Goal: Task Accomplishment & Management: Manage account settings

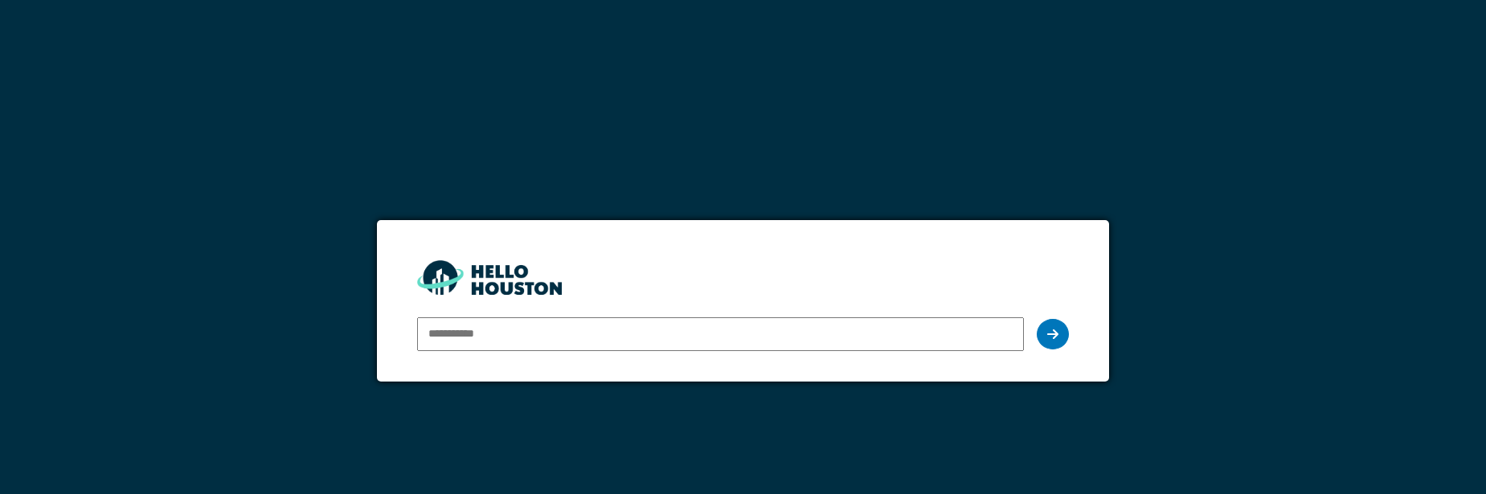
type input "**********"
click at [1056, 339] on icon at bounding box center [1052, 334] width 11 height 13
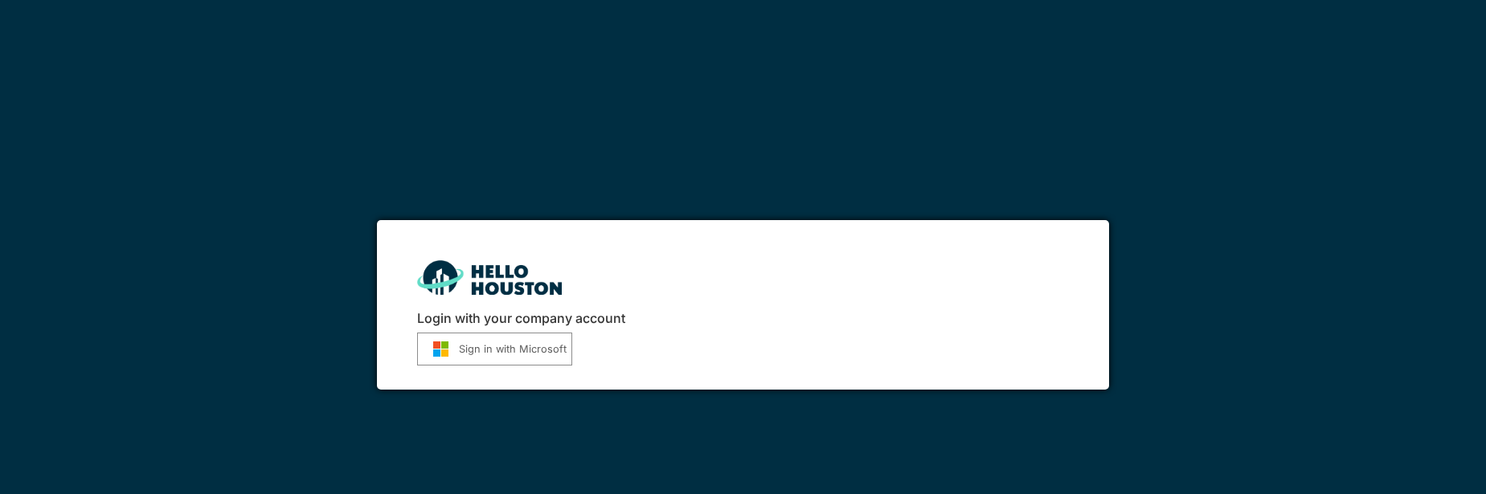
click at [507, 355] on button "Sign in with Microsoft" at bounding box center [494, 349] width 155 height 33
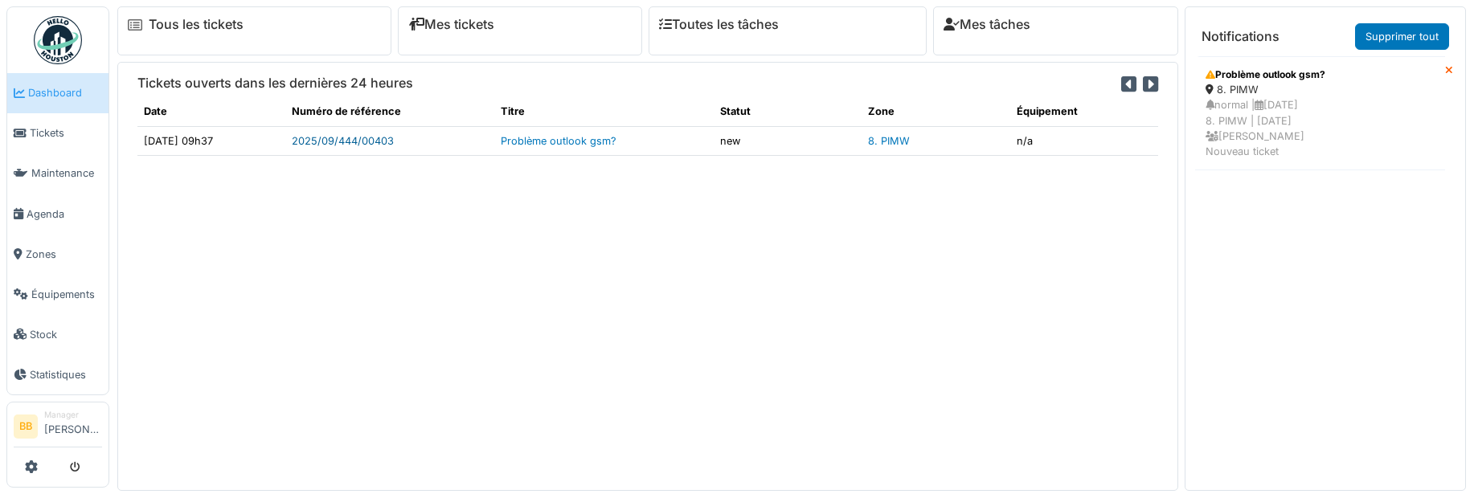
click at [384, 141] on link "2025/09/444/00403" at bounding box center [343, 141] width 102 height 12
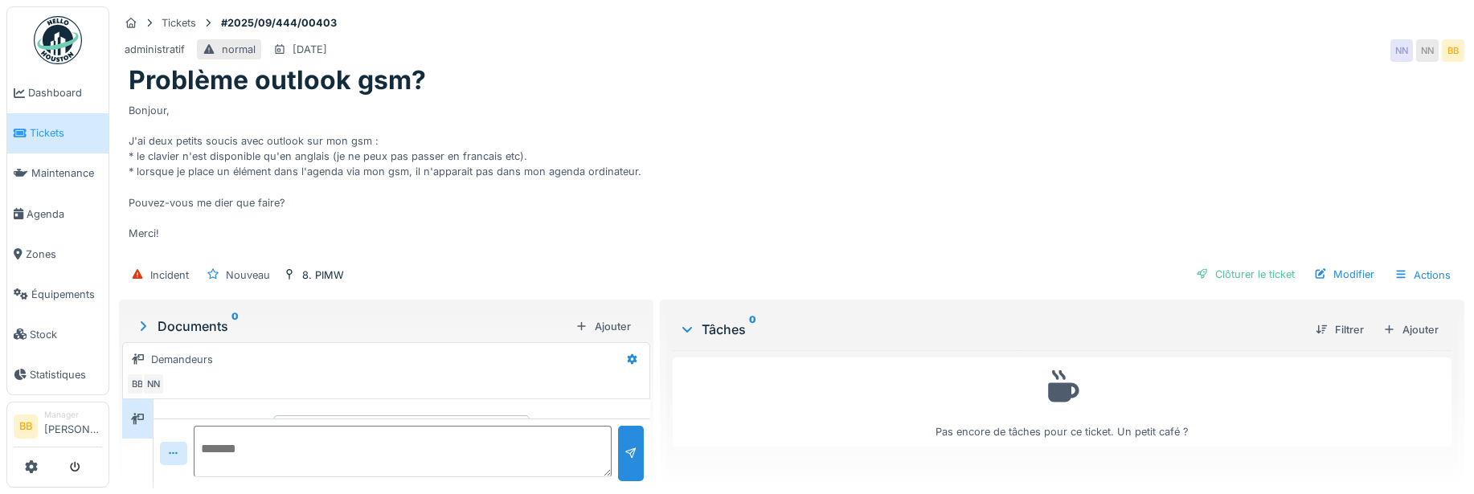
scroll to position [42, 0]
click at [304, 461] on textarea at bounding box center [403, 451] width 418 height 51
paste textarea "**********"
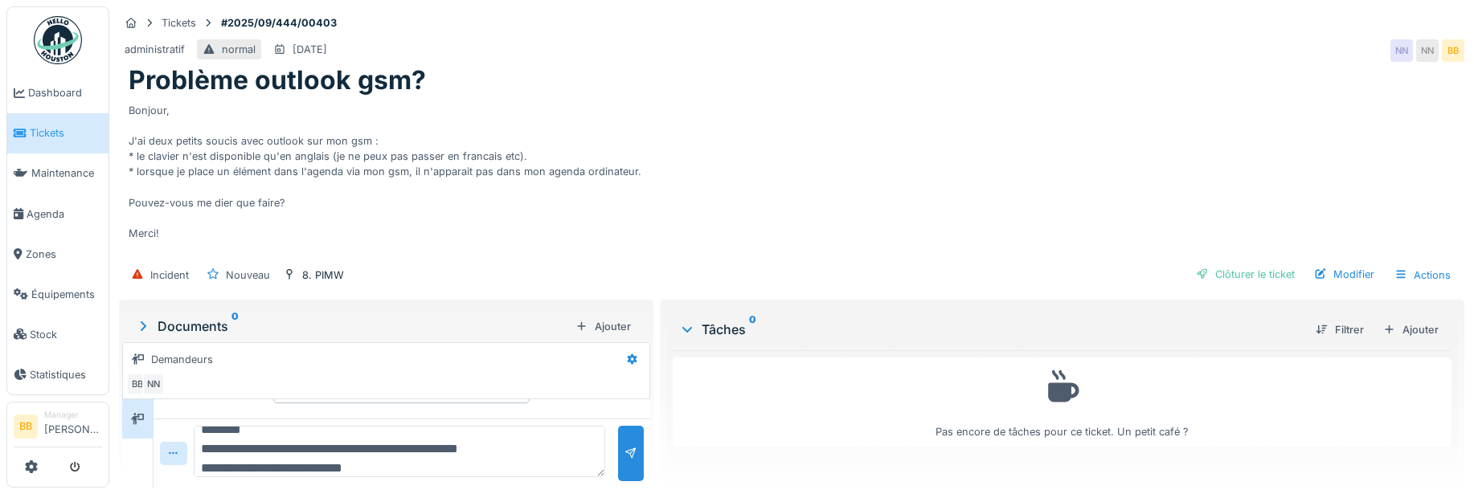
scroll to position [39, 0]
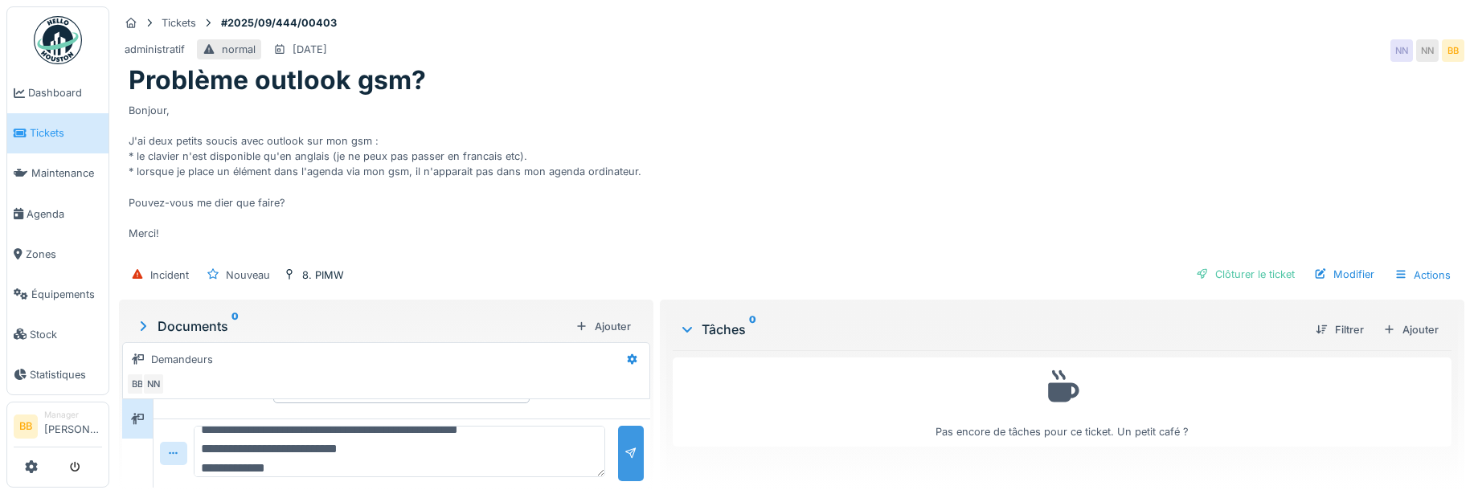
type textarea "**********"
click at [626, 442] on div at bounding box center [631, 453] width 26 height 55
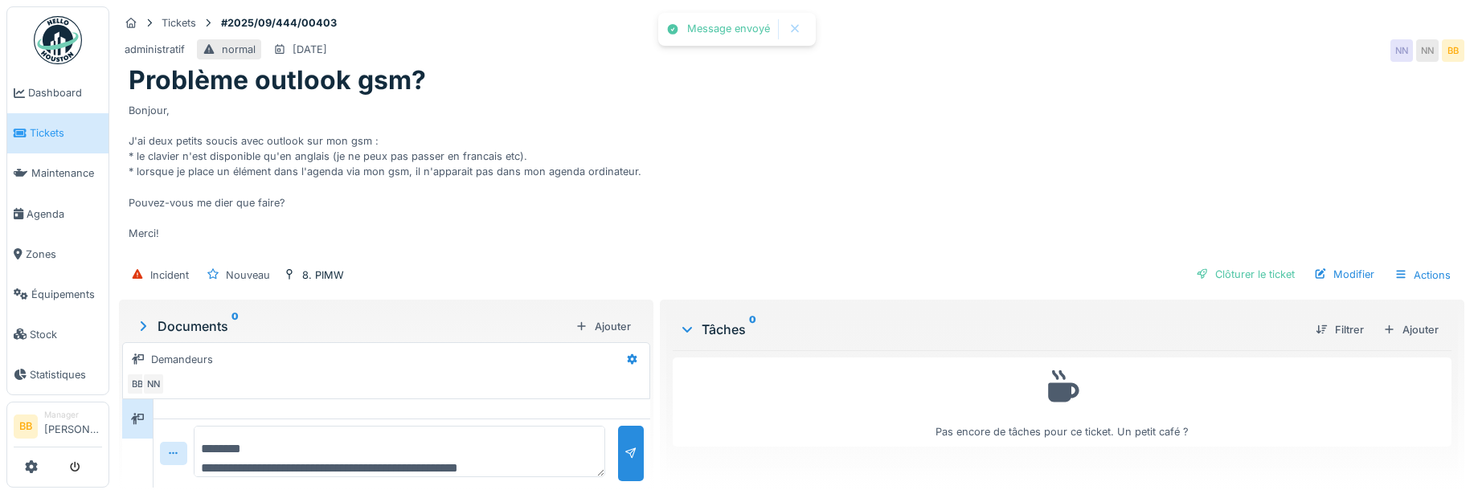
scroll to position [141, 0]
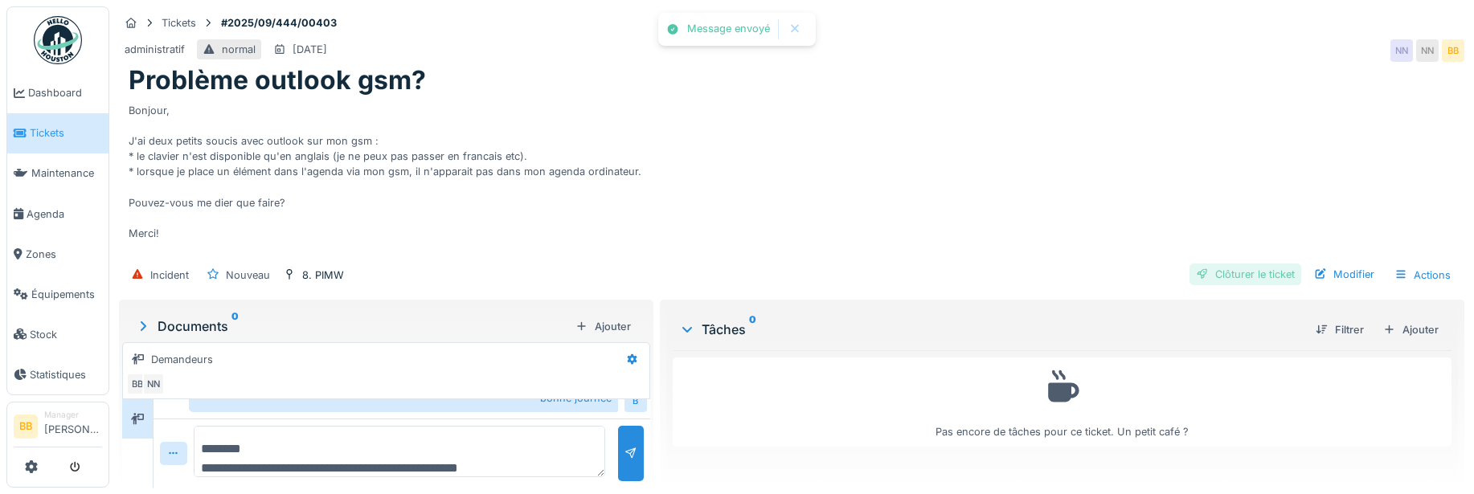
click at [1250, 275] on div "Clôturer le ticket" at bounding box center [1246, 275] width 112 height 22
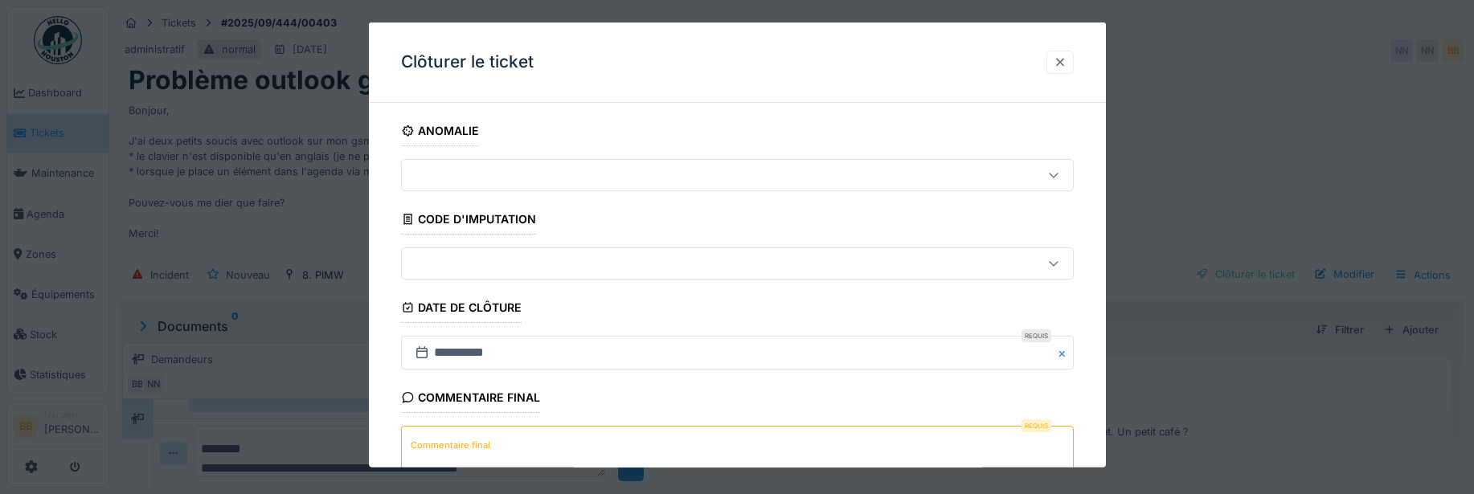
click at [1067, 68] on div at bounding box center [1060, 62] width 13 height 15
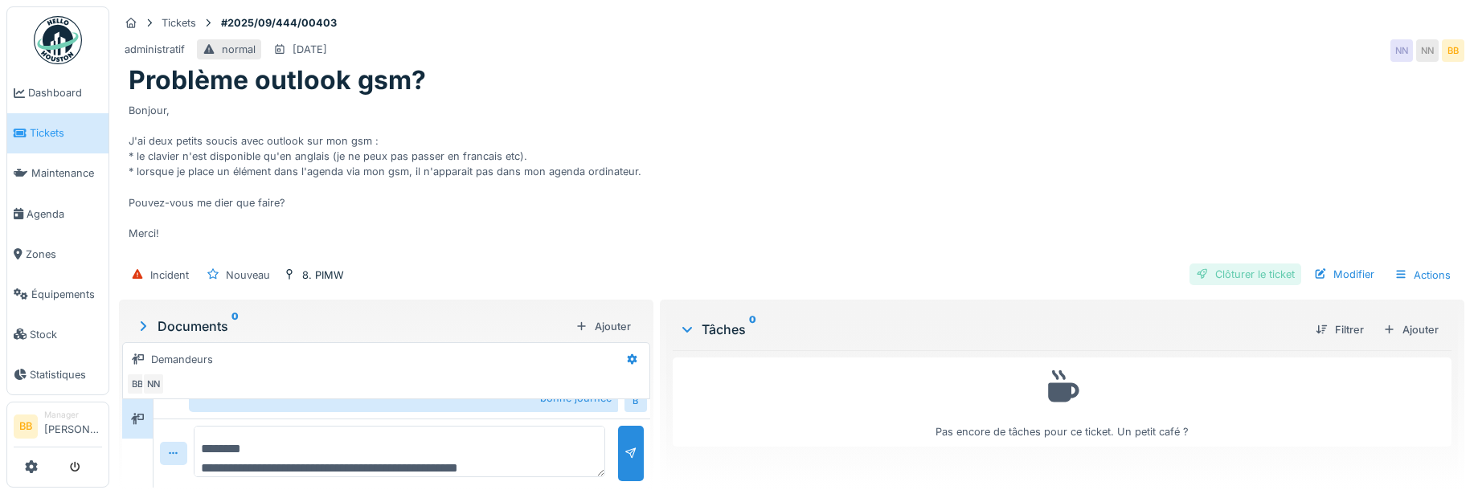
click at [1259, 272] on div "Clôturer le ticket" at bounding box center [1246, 275] width 112 height 22
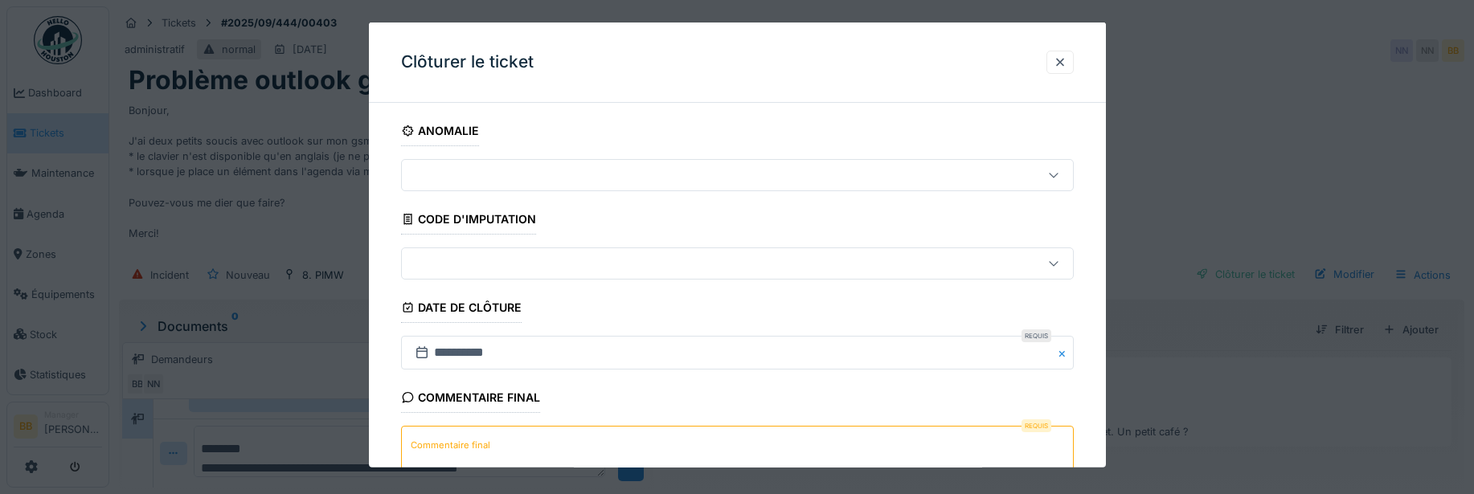
scroll to position [121, 0]
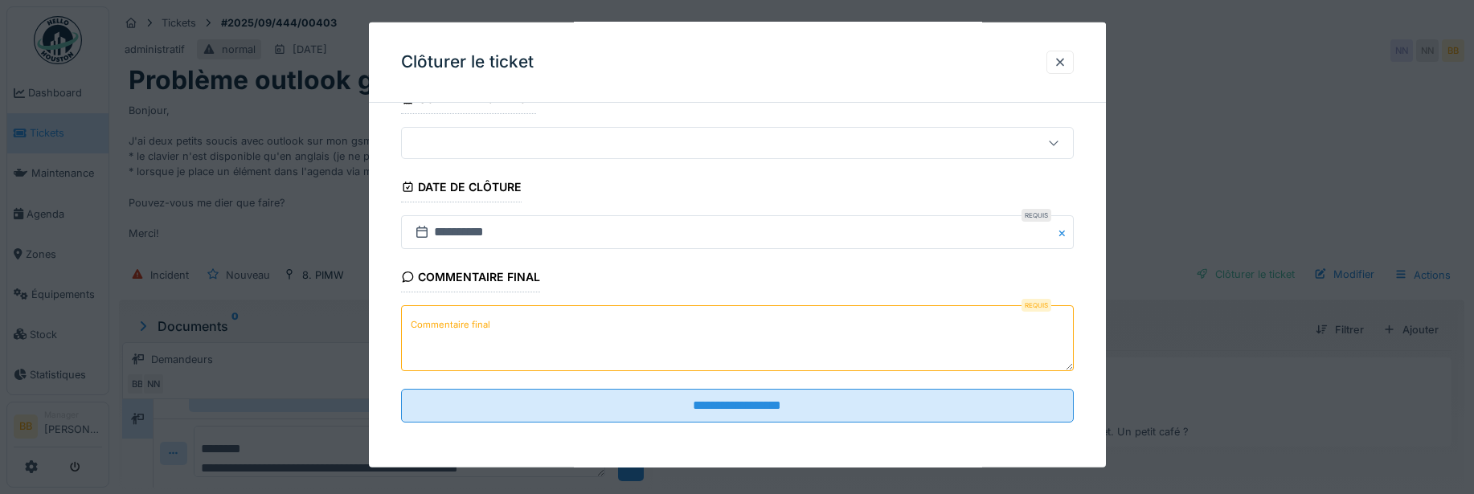
click at [821, 317] on textarea "Commentaire final" at bounding box center [737, 338] width 673 height 66
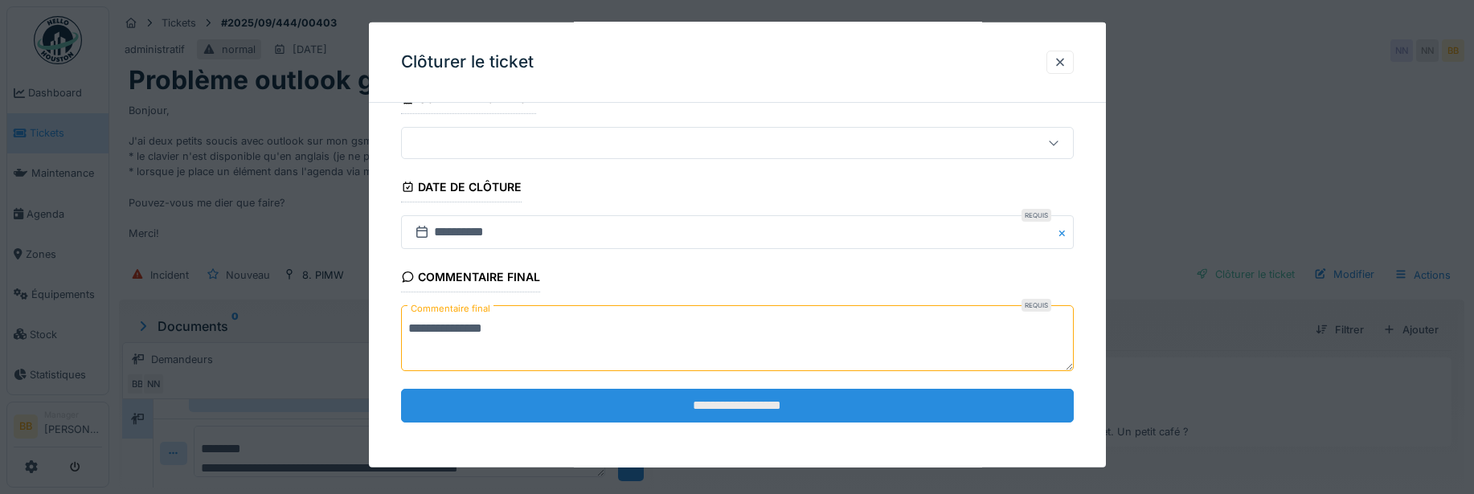
type textarea "**********"
click at [836, 414] on input "**********" at bounding box center [737, 405] width 673 height 34
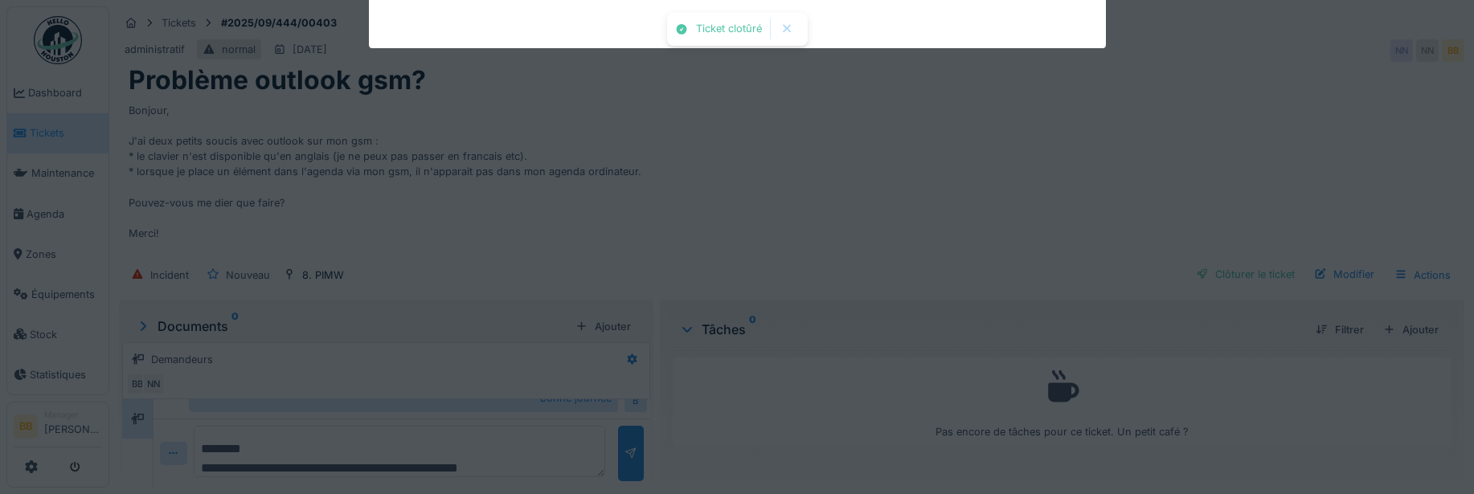
scroll to position [160, 0]
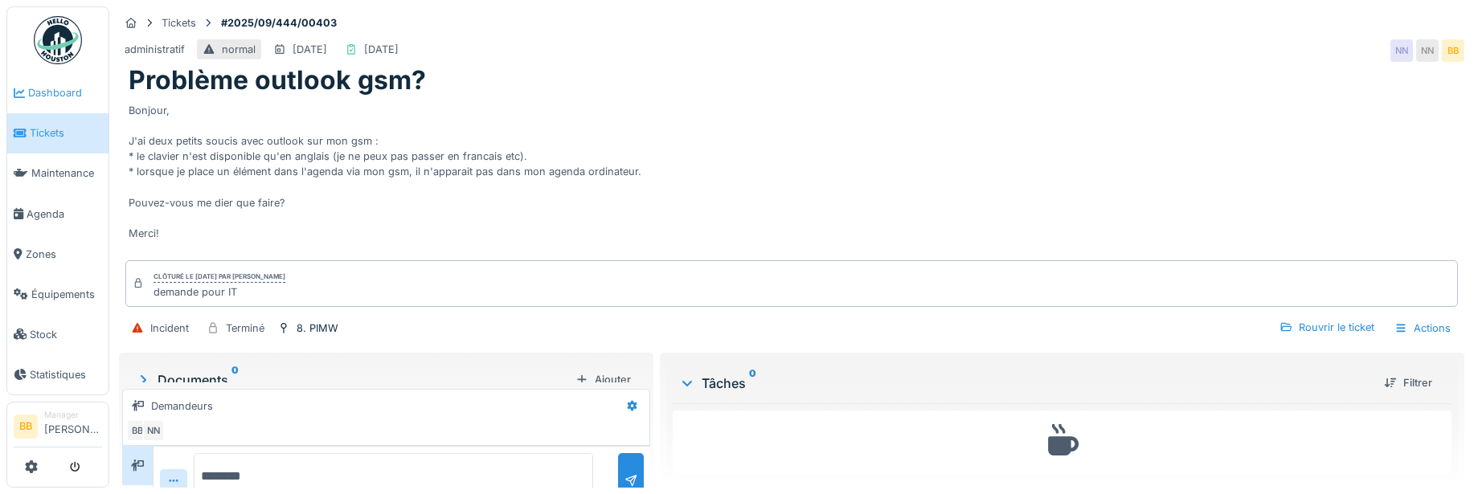
click at [75, 93] on span "Dashboard" at bounding box center [65, 92] width 74 height 15
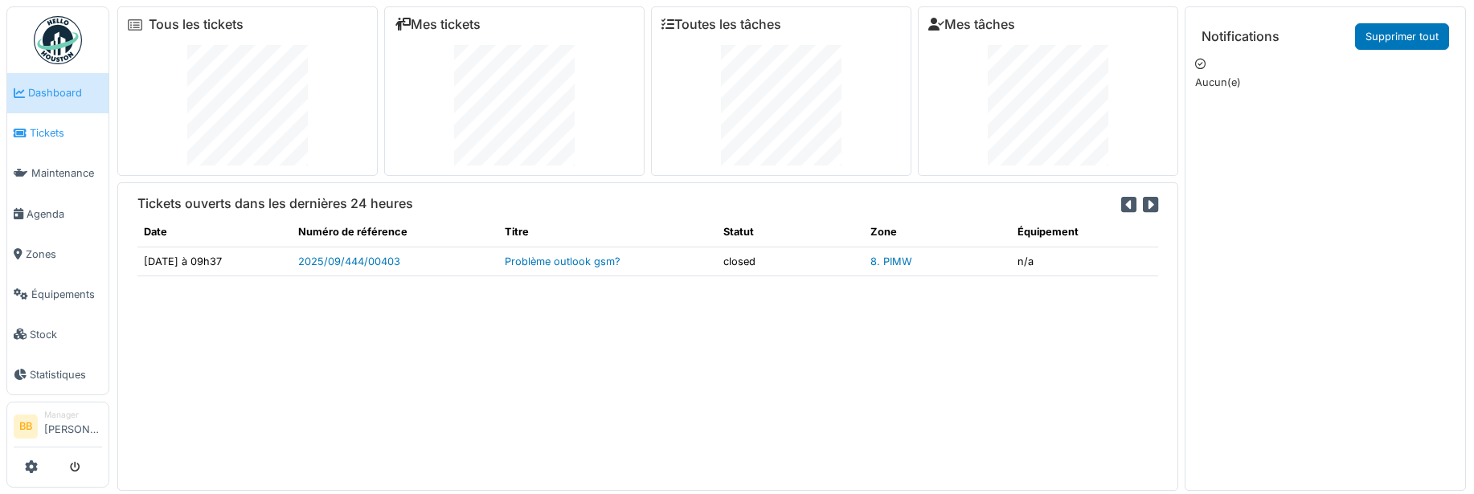
click at [50, 141] on link "Tickets" at bounding box center [57, 133] width 101 height 40
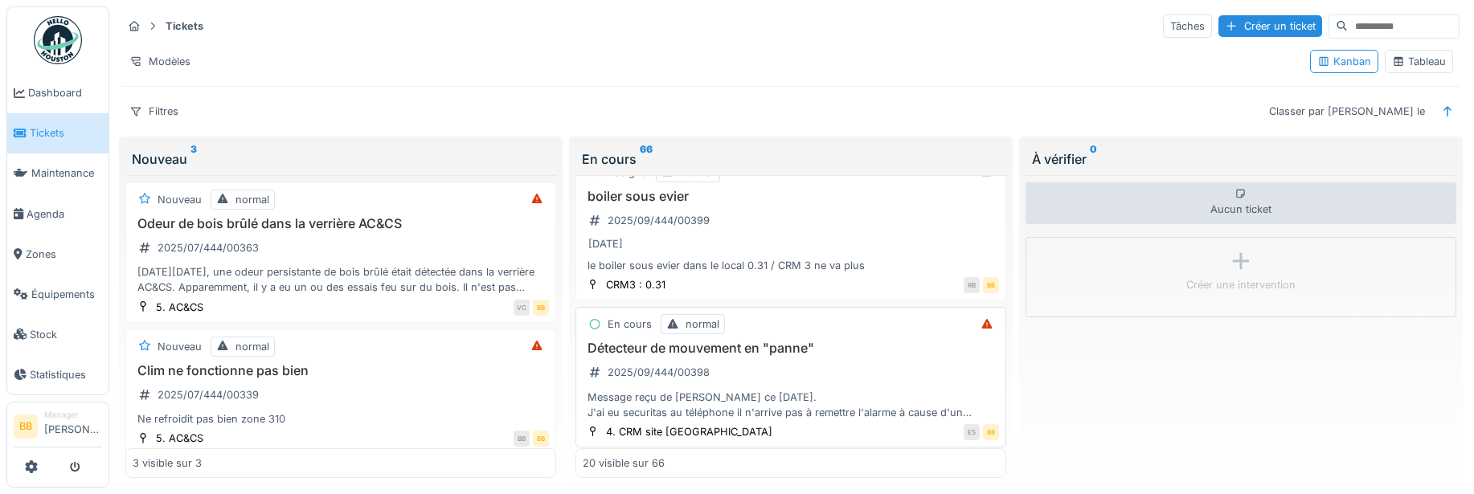
scroll to position [402, 0]
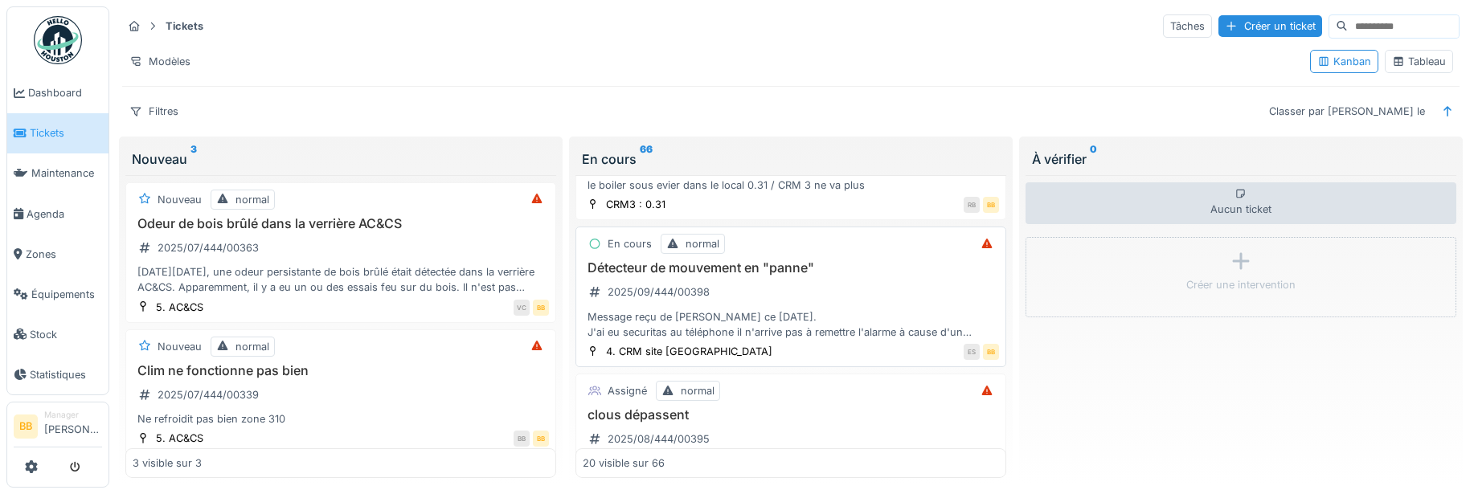
click at [682, 267] on h3 "Détecteur de mouvement en "panne"" at bounding box center [791, 267] width 416 height 15
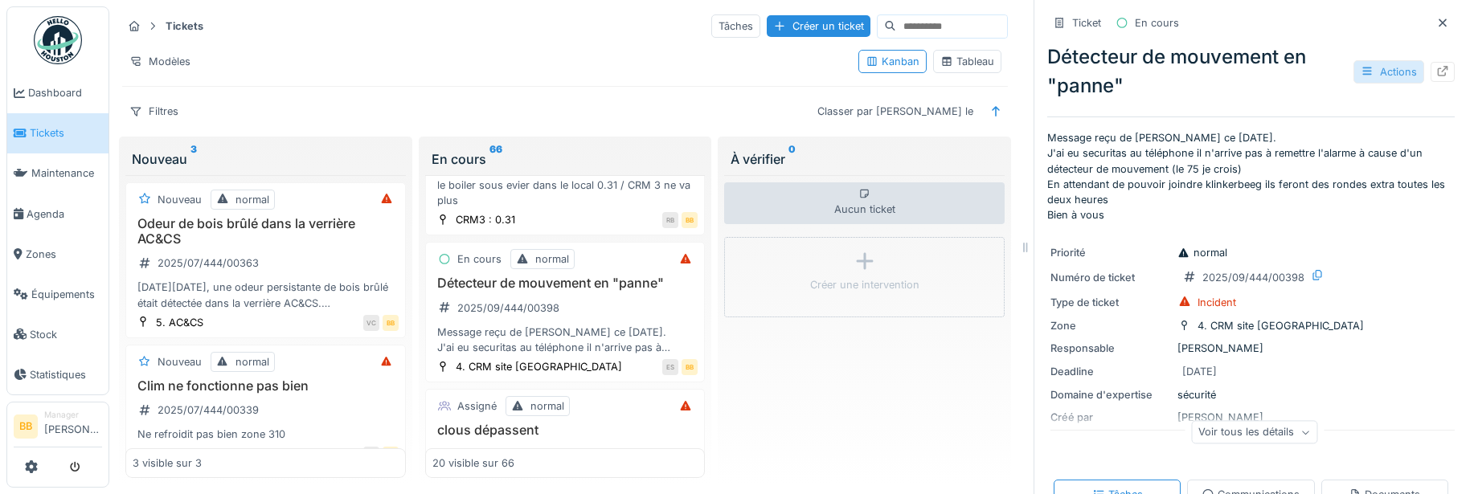
click at [1371, 73] on div "Actions" at bounding box center [1389, 71] width 71 height 23
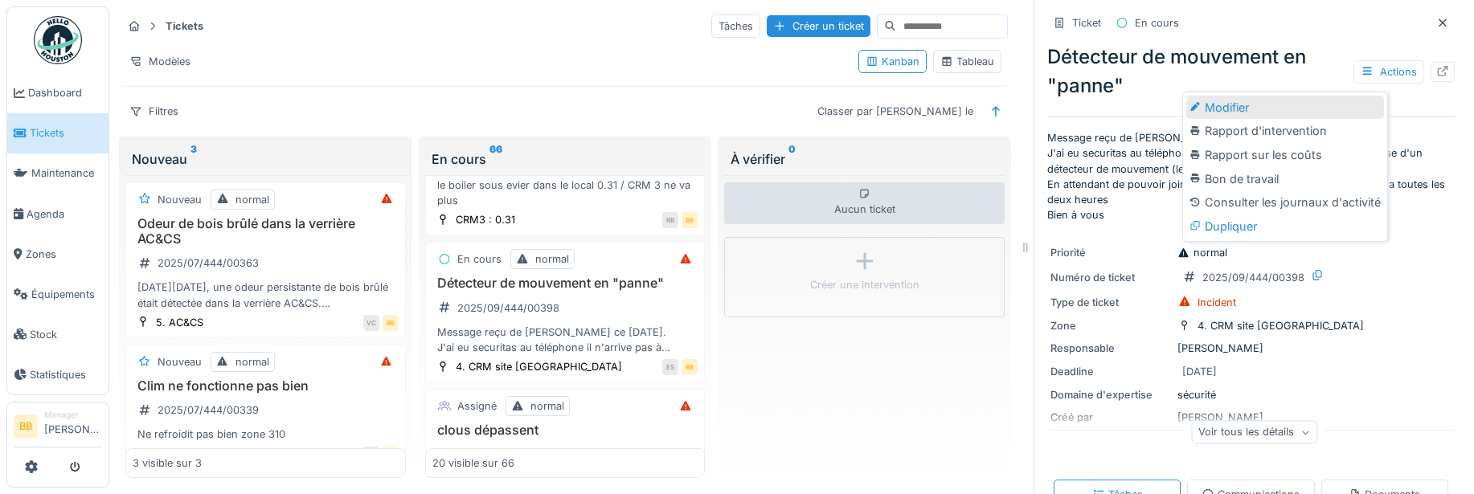
click at [1347, 104] on div "Modifier" at bounding box center [1285, 108] width 198 height 24
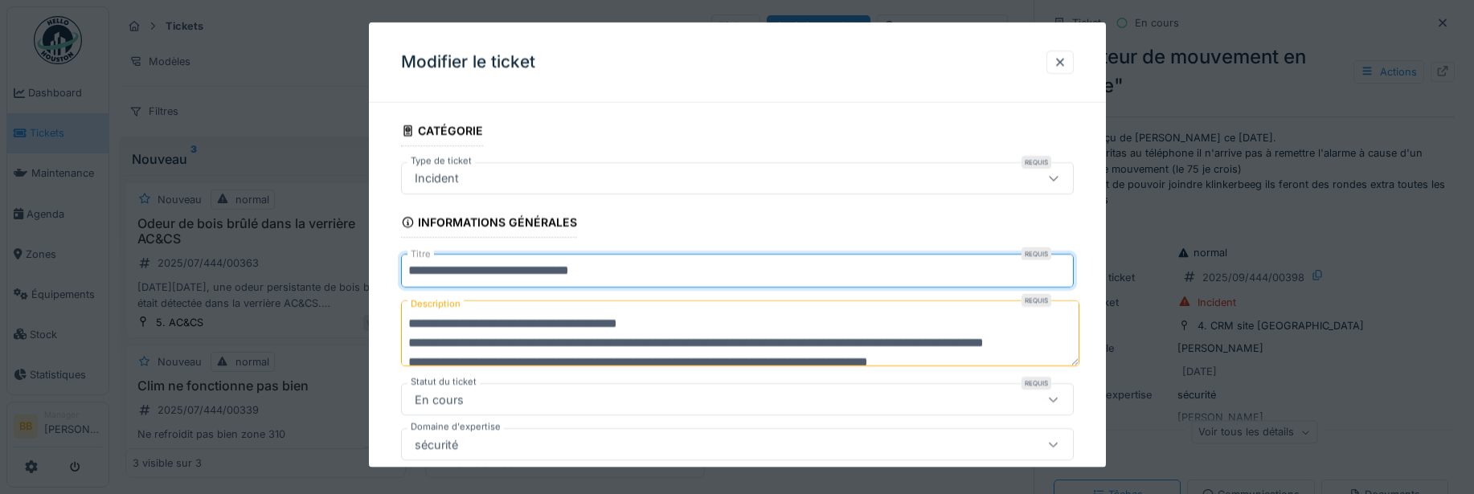
drag, startPoint x: 646, startPoint y: 268, endPoint x: 330, endPoint y: 277, distance: 316.8
click at [330, 277] on div "**********" at bounding box center [791, 249] width 1365 height 498
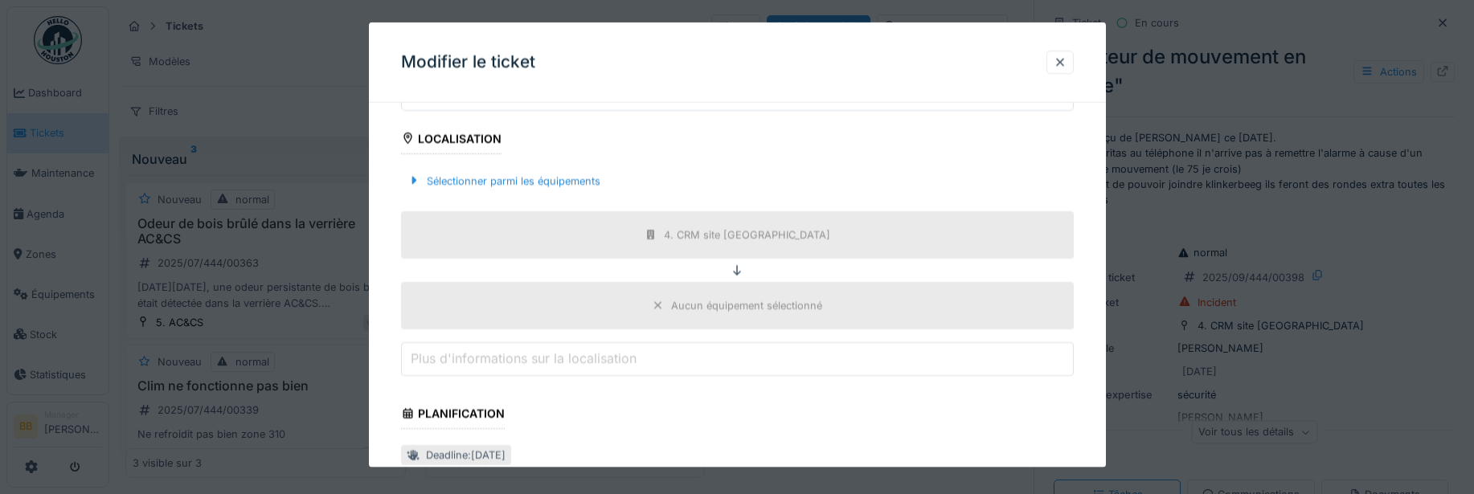
scroll to position [700, 0]
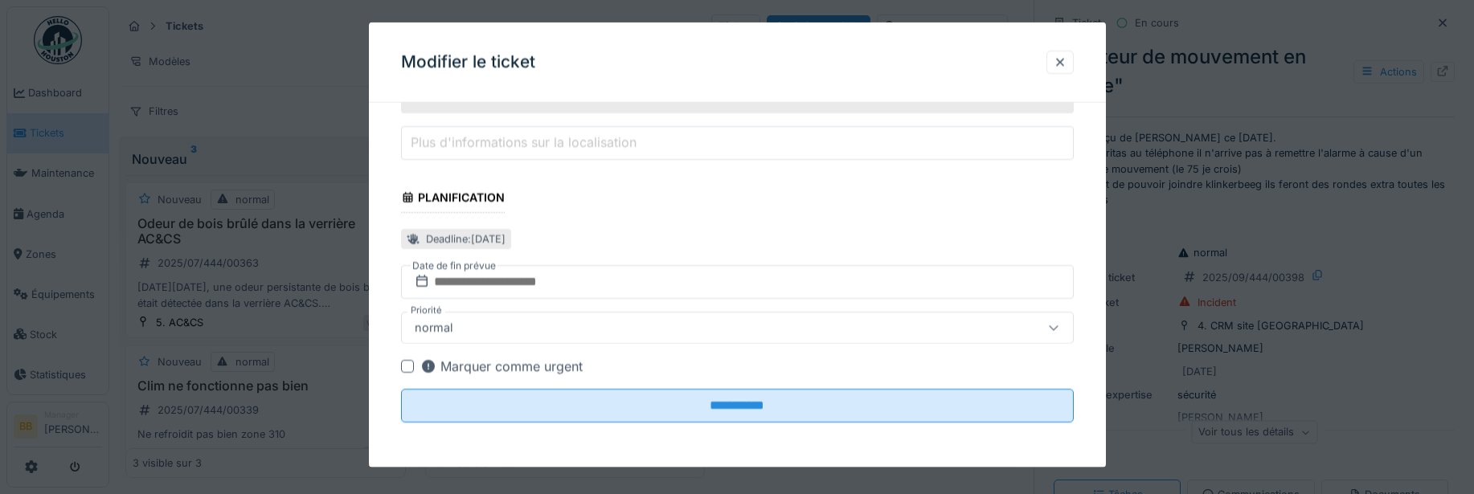
type input "**********"
click at [912, 416] on input "**********" at bounding box center [737, 406] width 673 height 34
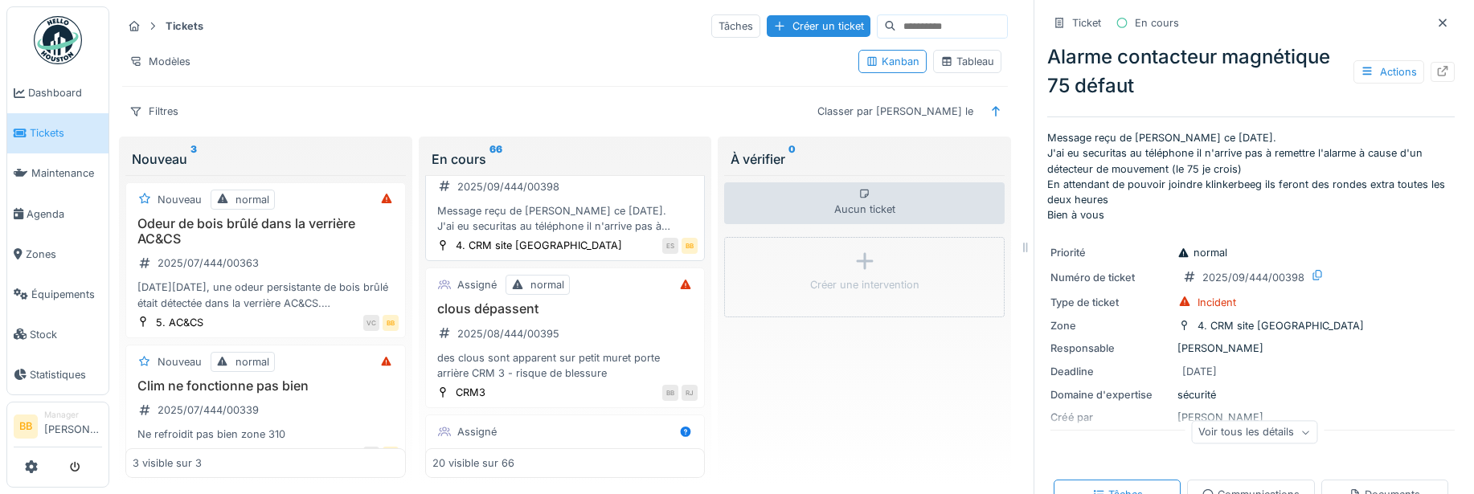
scroll to position [563, 0]
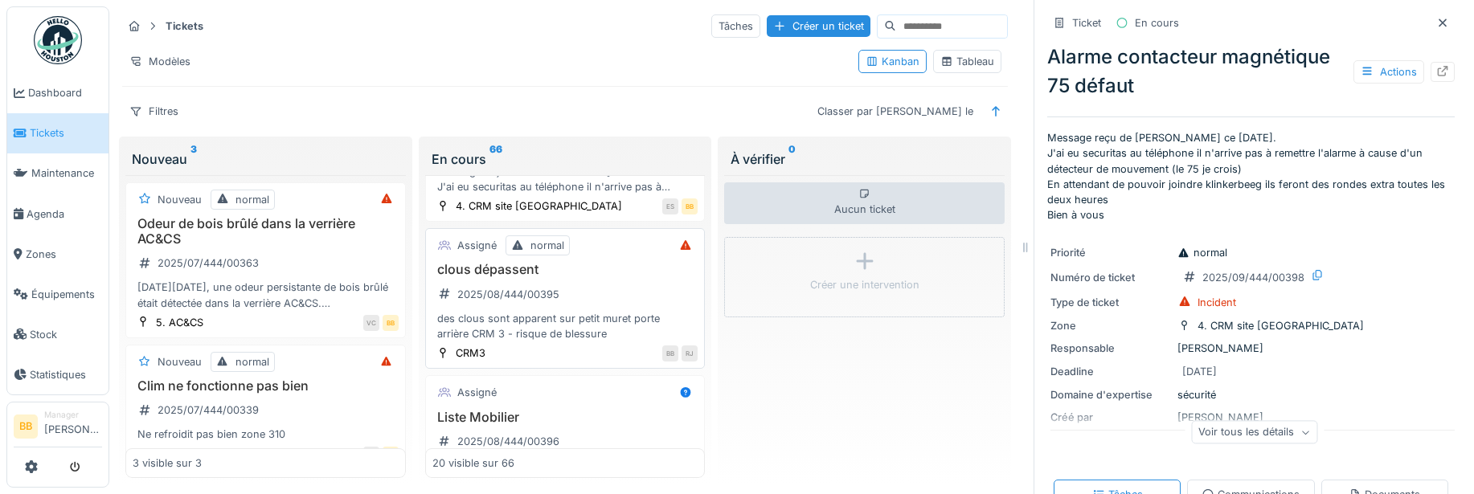
click at [511, 277] on h3 "clous dépassent" at bounding box center [565, 269] width 266 height 15
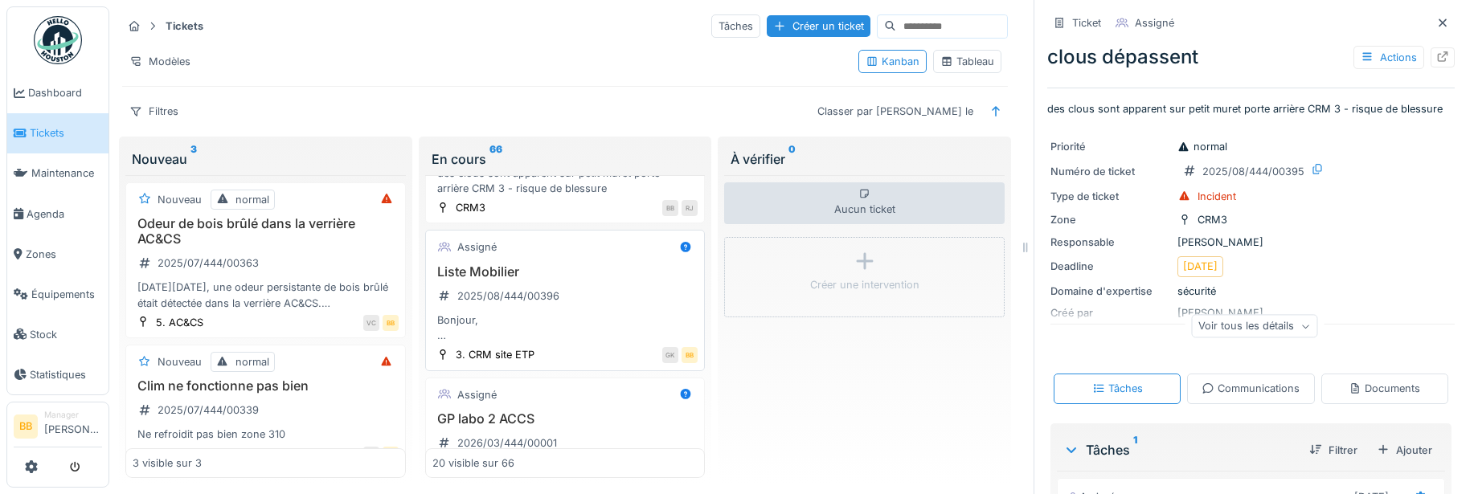
scroll to position [723, 0]
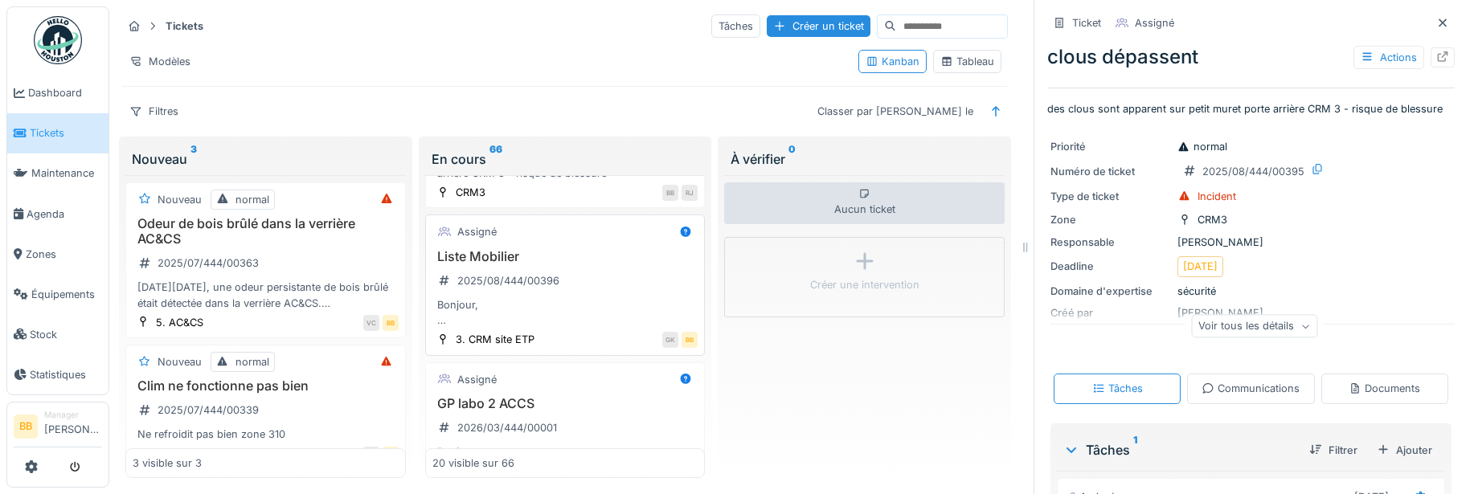
click at [512, 264] on h3 "Liste Mobilier" at bounding box center [565, 256] width 266 height 15
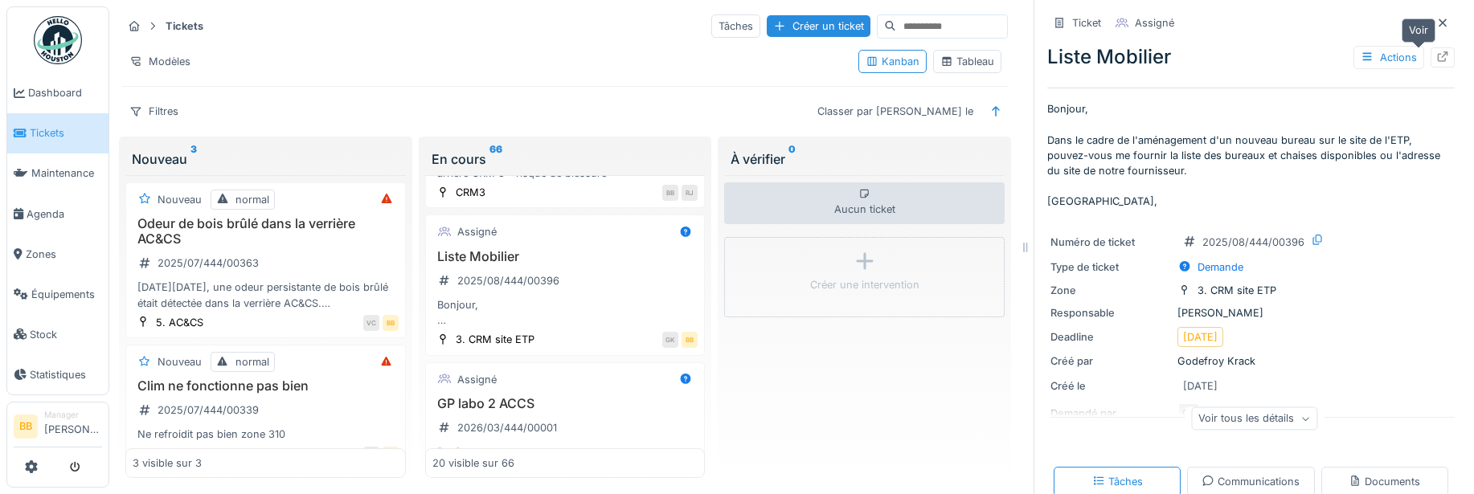
click at [1436, 51] on icon at bounding box center [1442, 56] width 13 height 10
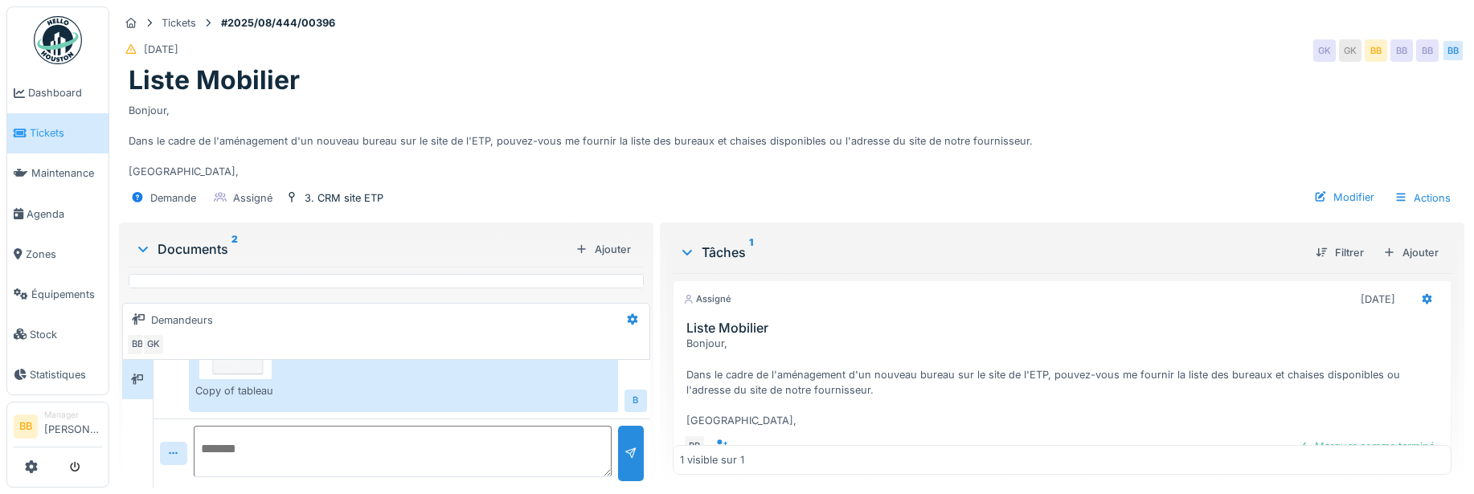
click at [443, 440] on textarea at bounding box center [403, 451] width 418 height 51
type textarea "*"
click at [62, 88] on span "Dashboard" at bounding box center [65, 92] width 74 height 15
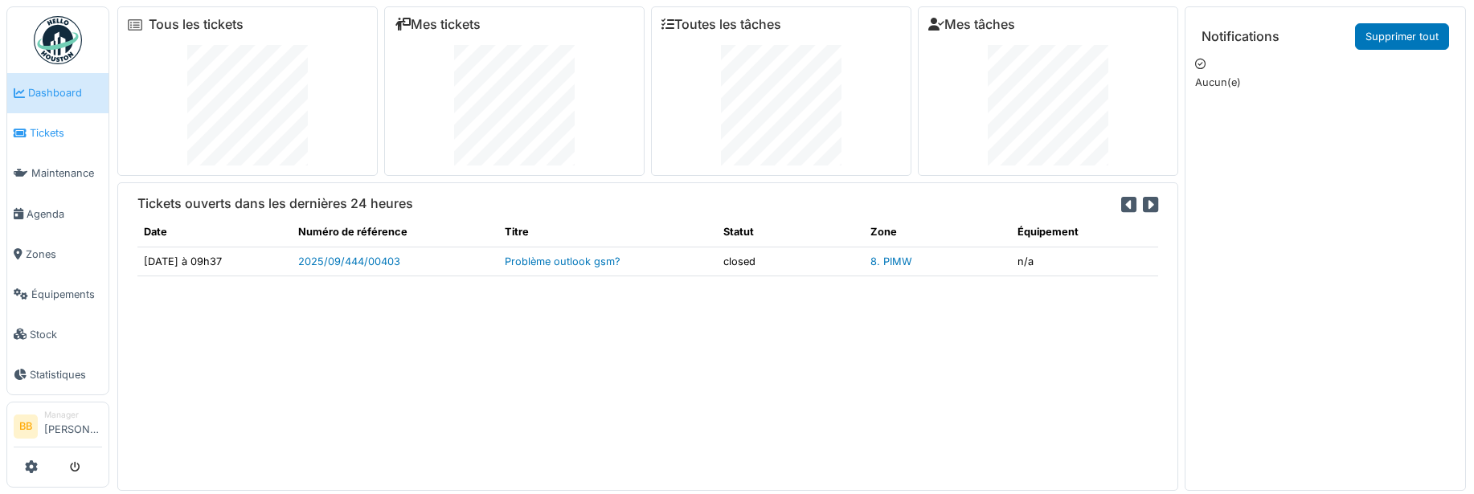
click at [23, 122] on link "Tickets" at bounding box center [57, 133] width 101 height 40
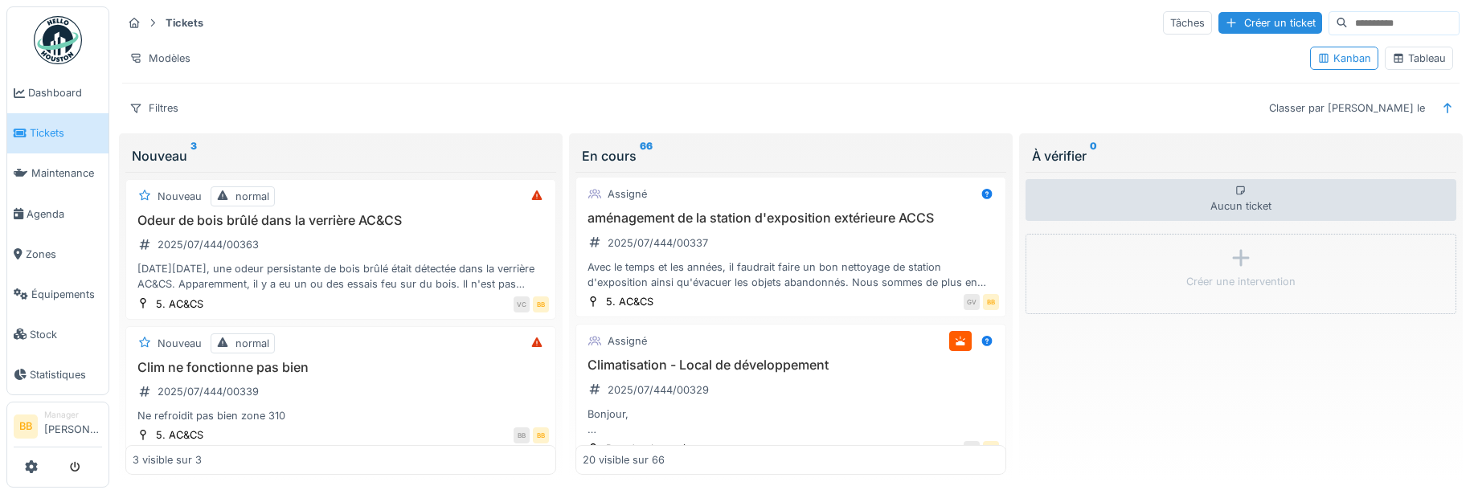
scroll to position [2492, 0]
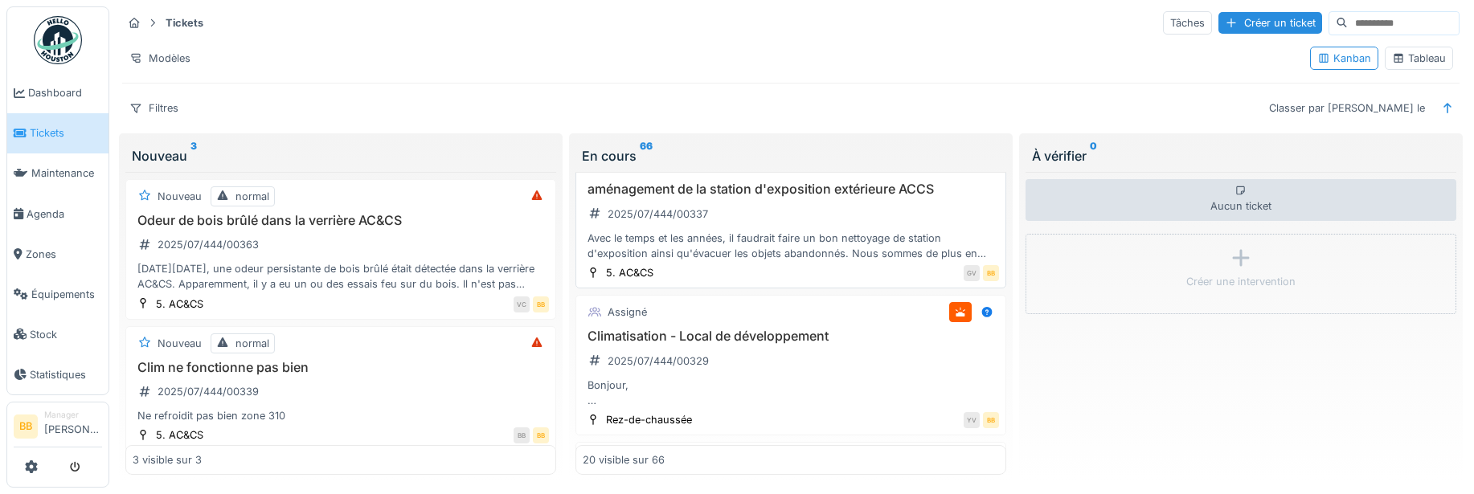
click at [705, 184] on h3 "aménagement de la station d'exposition extérieure ACCS" at bounding box center [791, 189] width 416 height 15
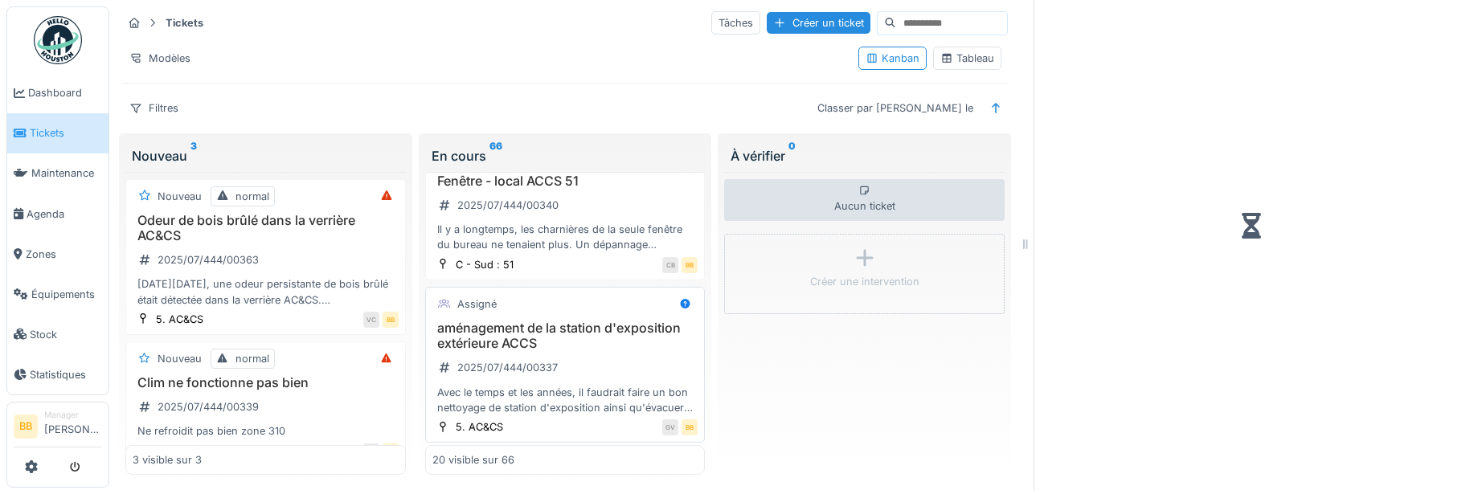
scroll to position [2661, 0]
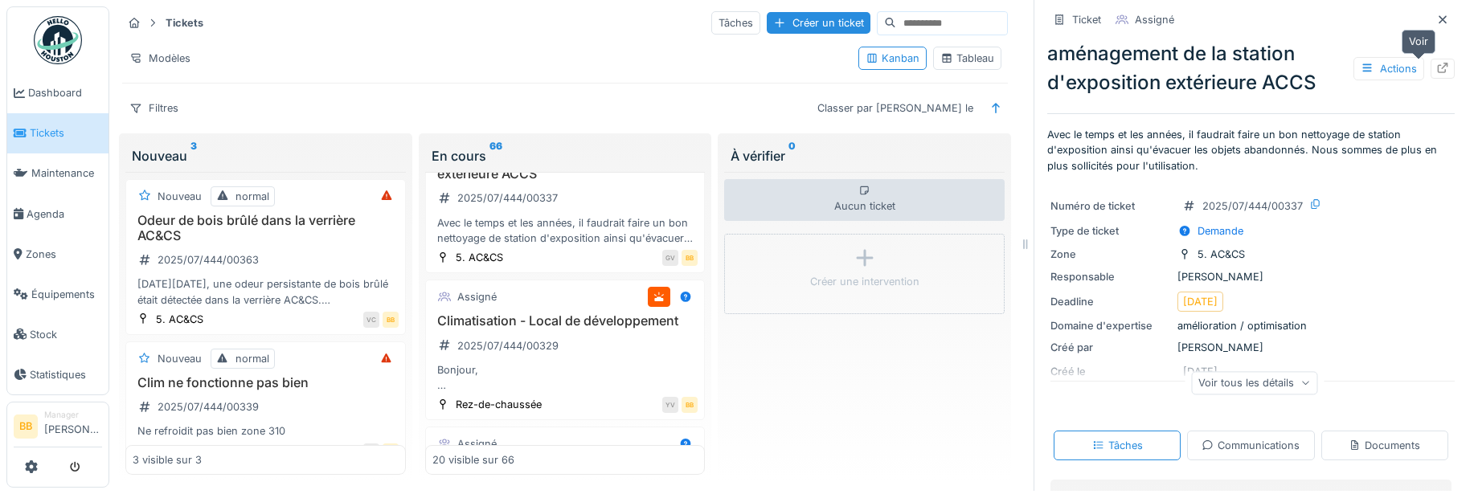
click at [1436, 63] on icon at bounding box center [1442, 68] width 13 height 10
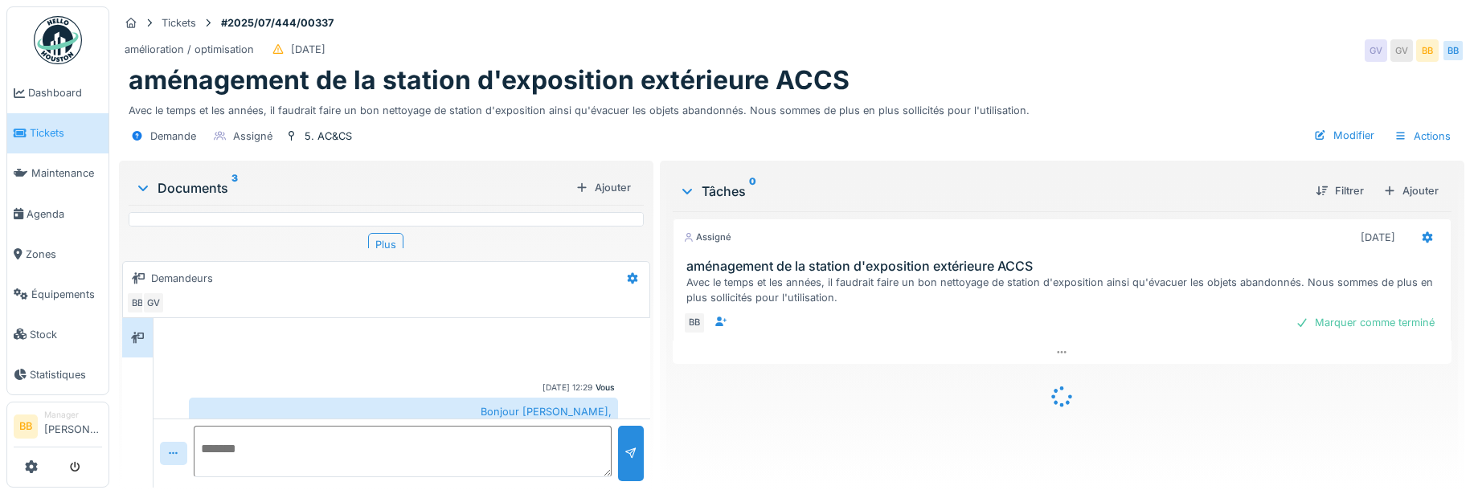
scroll to position [133, 0]
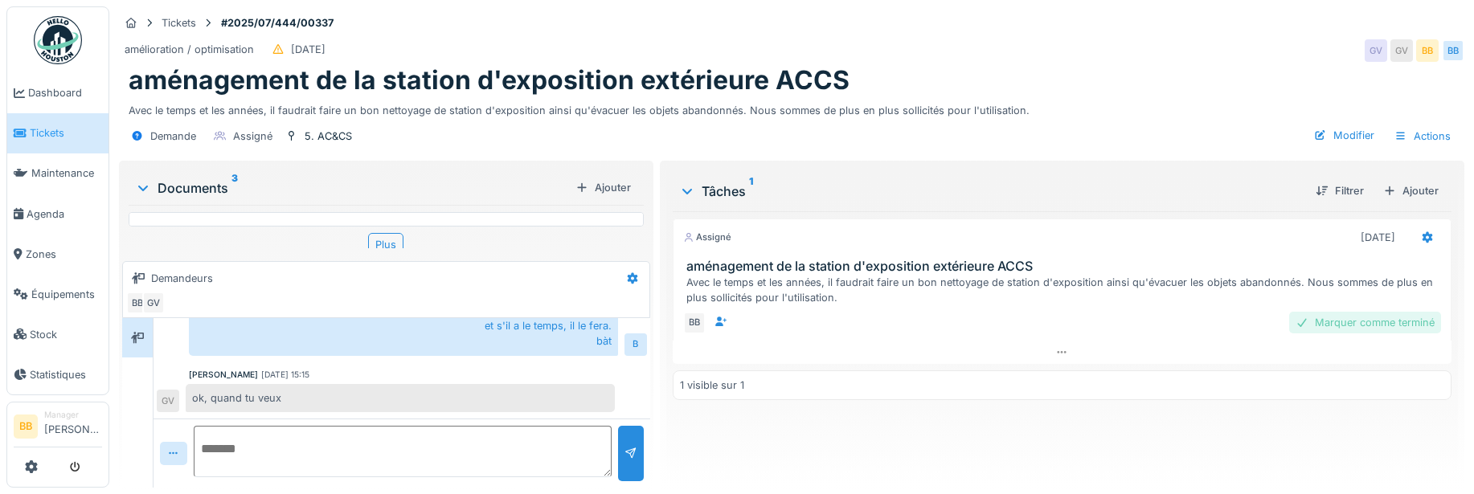
click at [1402, 326] on div "Marquer comme terminé" at bounding box center [1365, 323] width 152 height 22
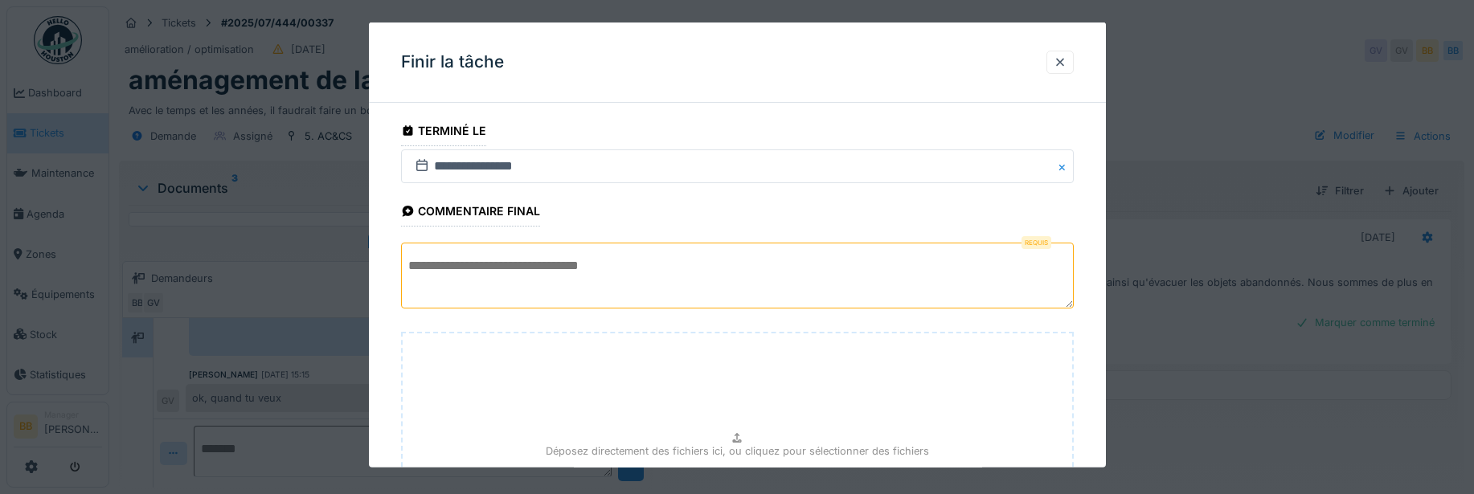
click at [956, 272] on textarea at bounding box center [737, 276] width 673 height 66
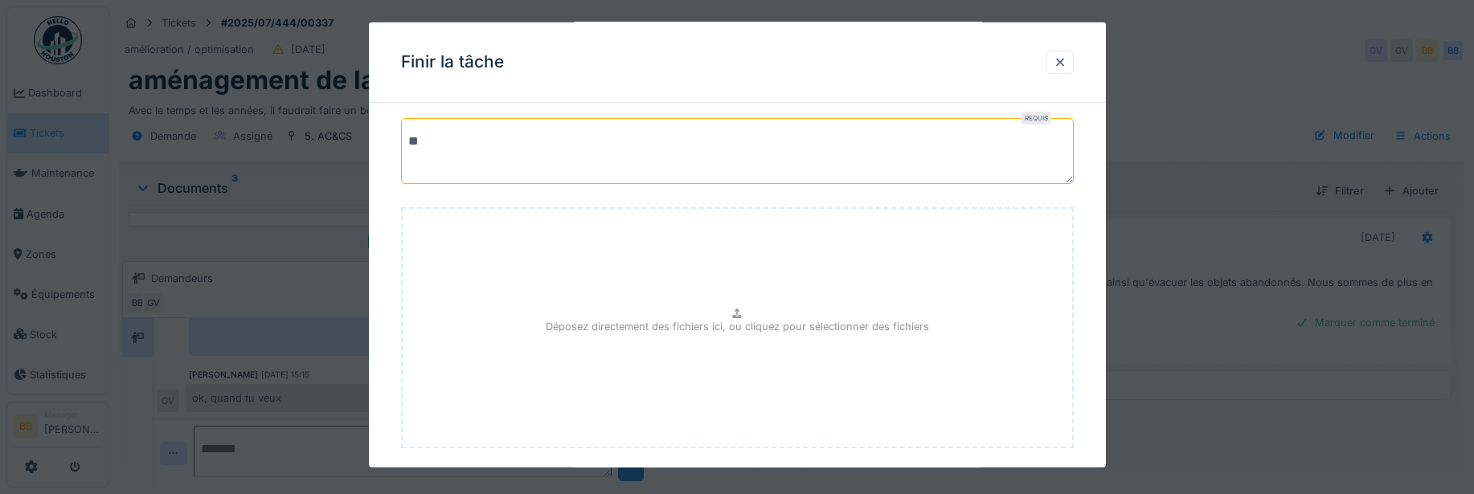
scroll to position [210, 0]
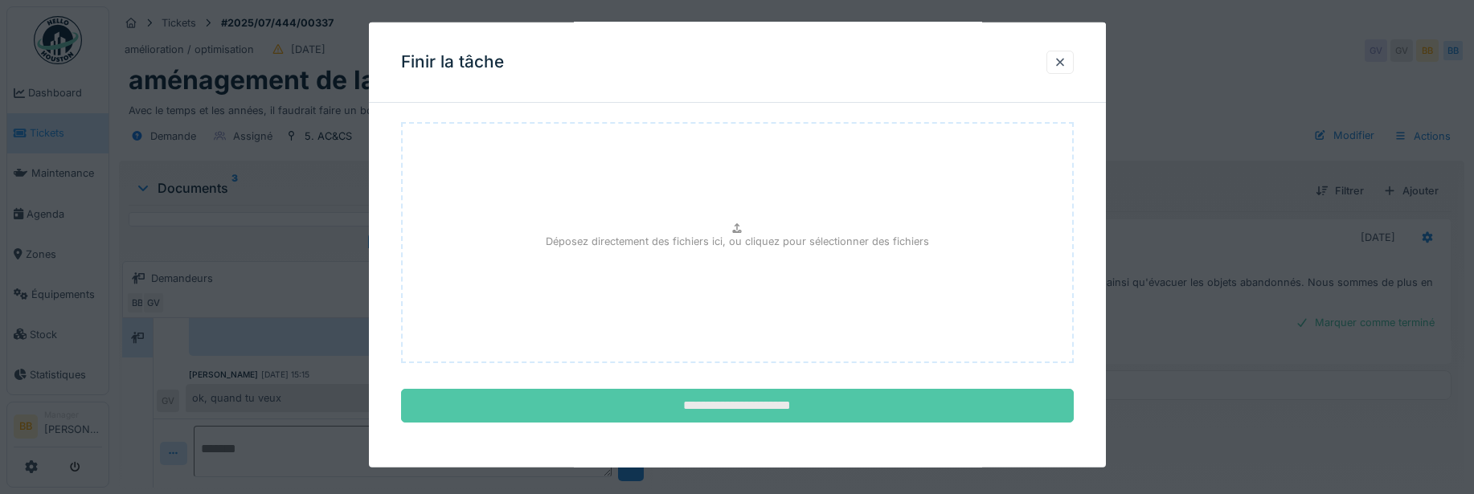
type textarea "**"
click at [834, 395] on input "**********" at bounding box center [737, 406] width 673 height 34
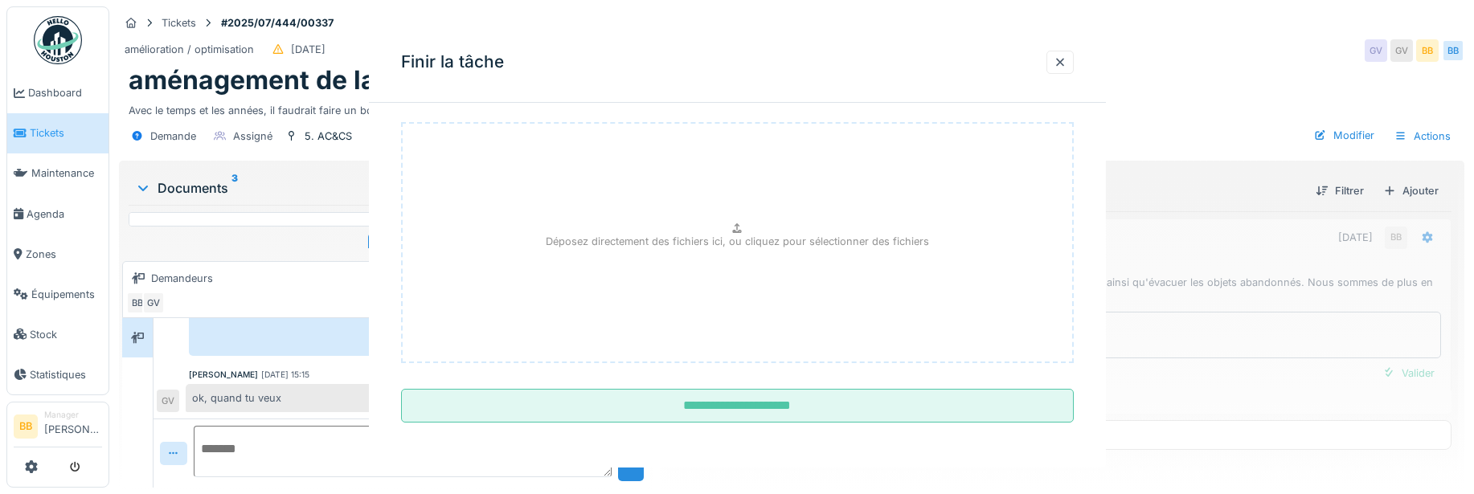
scroll to position [0, 0]
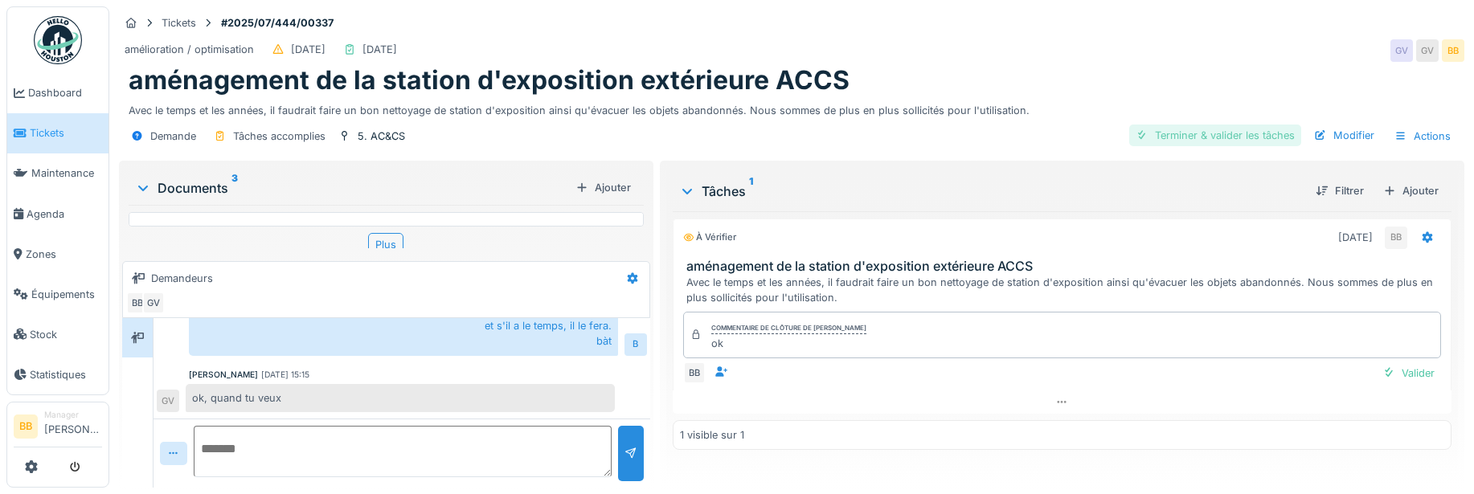
click at [1245, 134] on div "Terminer & valider les tâches" at bounding box center [1215, 136] width 172 height 22
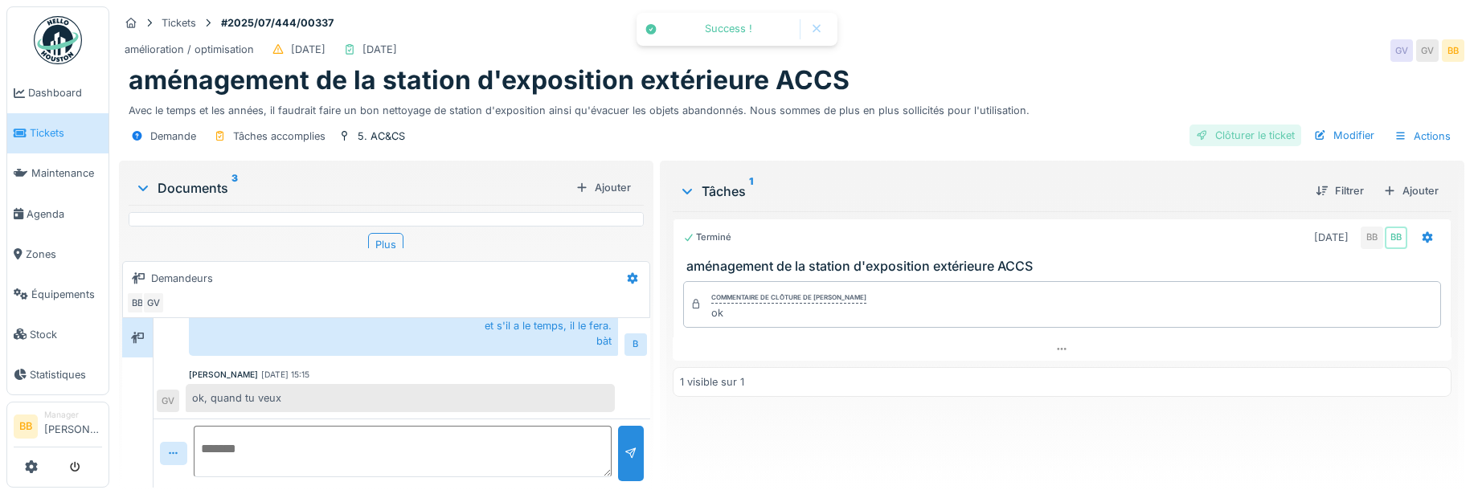
click at [1267, 137] on div "Clôturer le ticket" at bounding box center [1246, 136] width 112 height 22
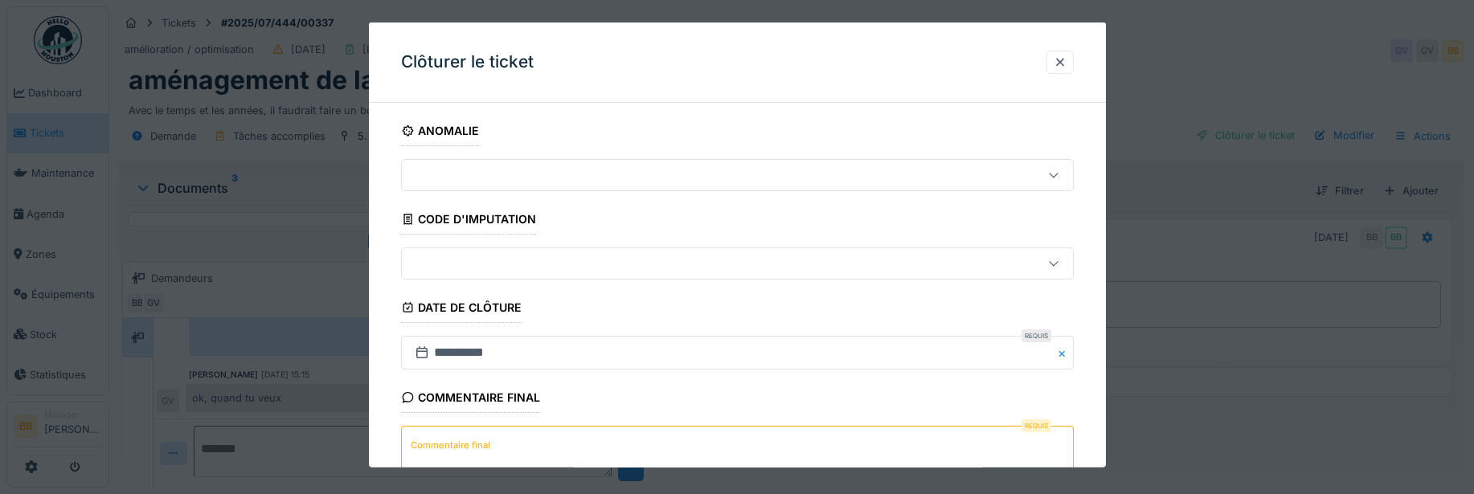
click at [481, 445] on label "Commentaire final" at bounding box center [451, 445] width 86 height 20
click at [481, 445] on textarea "Commentaire final" at bounding box center [737, 459] width 673 height 66
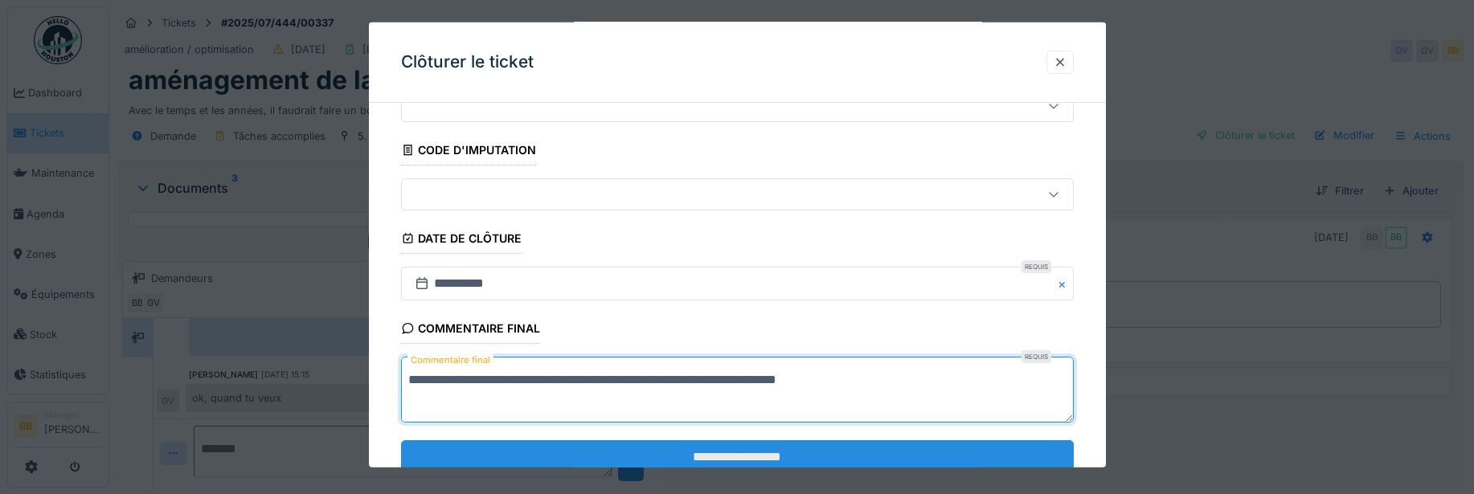
scroll to position [121, 0]
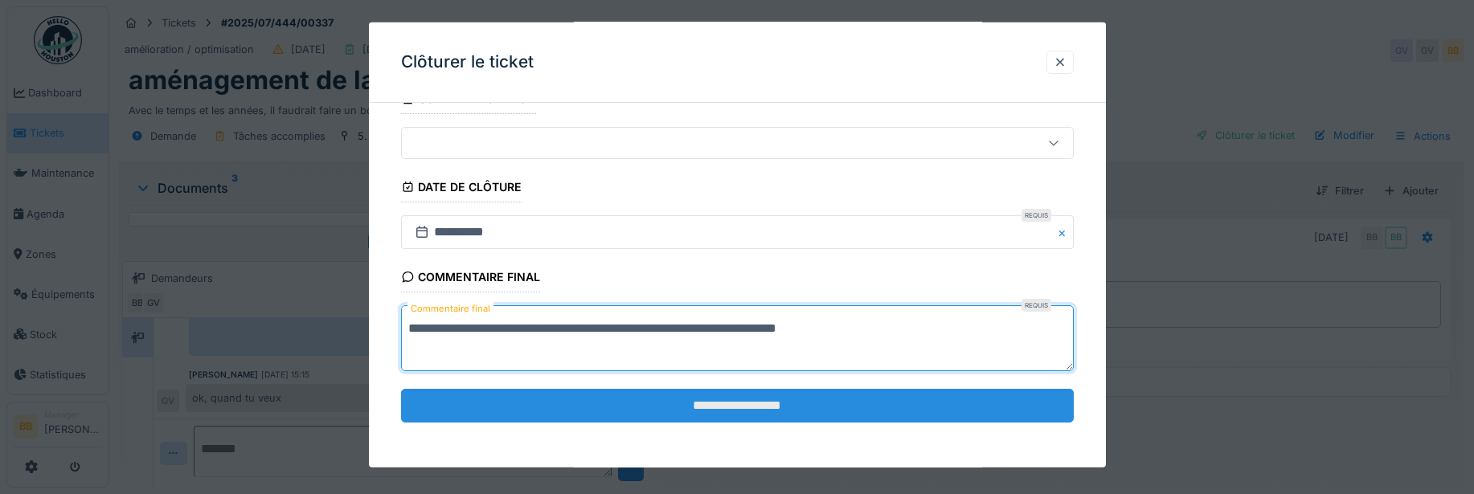
type textarea "**********"
click at [1028, 418] on input "**********" at bounding box center [737, 405] width 673 height 34
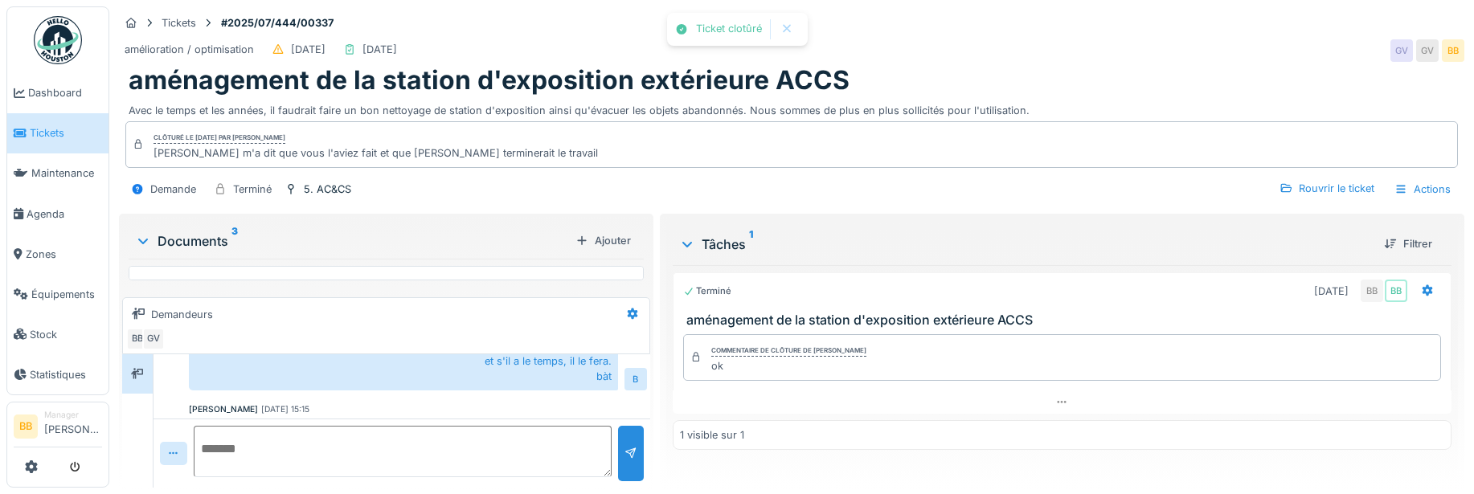
scroll to position [169, 0]
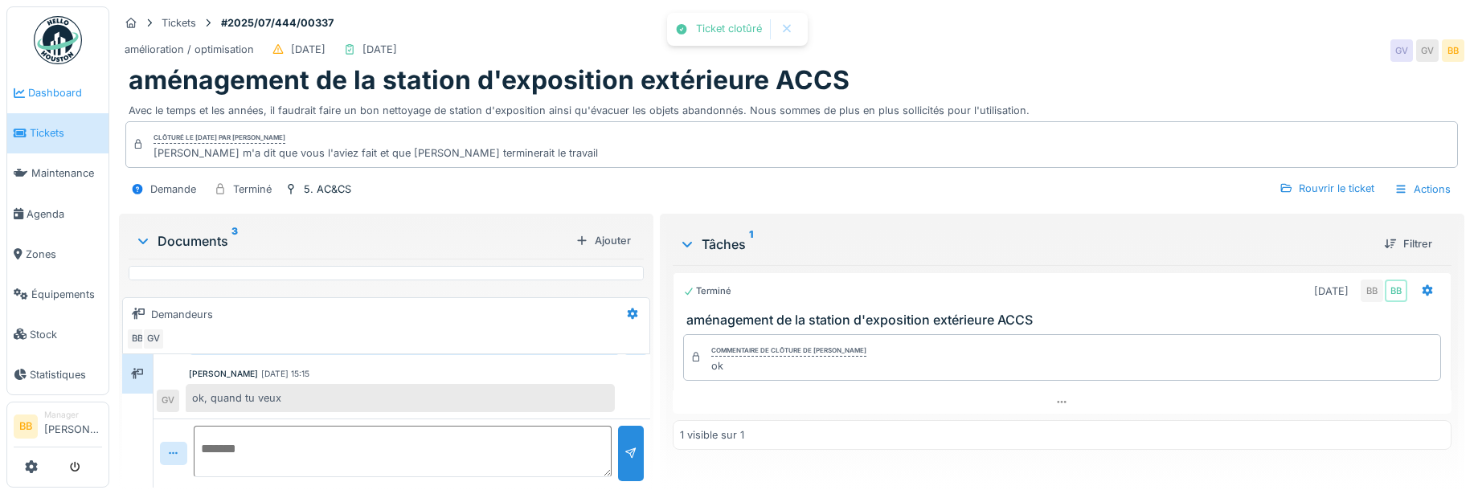
click at [32, 90] on span "Dashboard" at bounding box center [65, 92] width 74 height 15
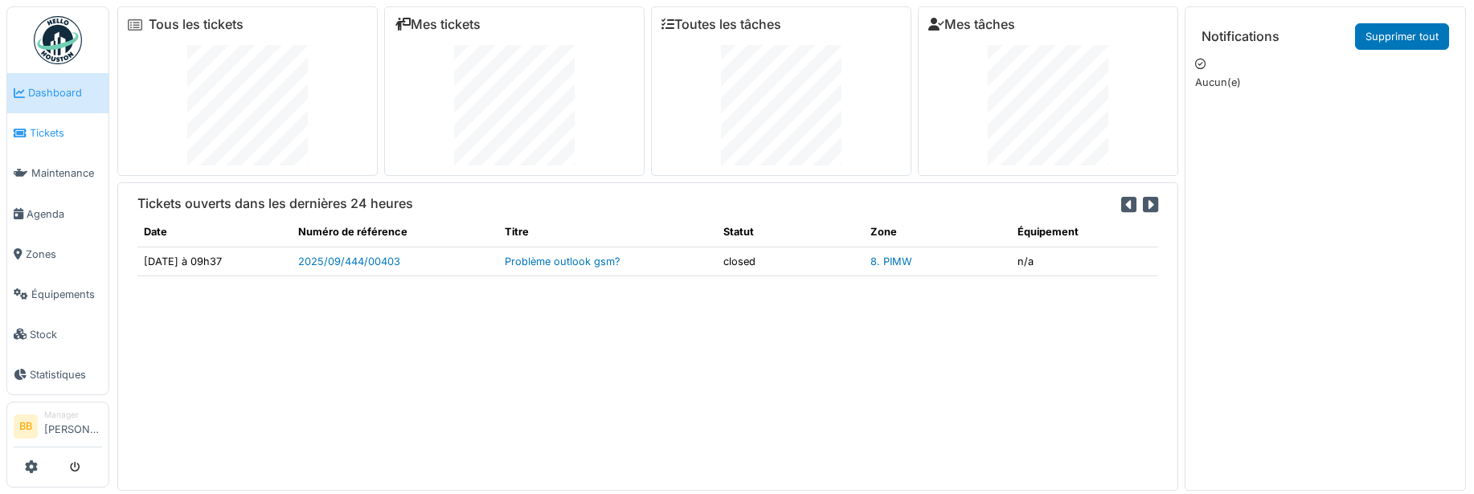
click at [15, 145] on link "Tickets" at bounding box center [57, 133] width 101 height 40
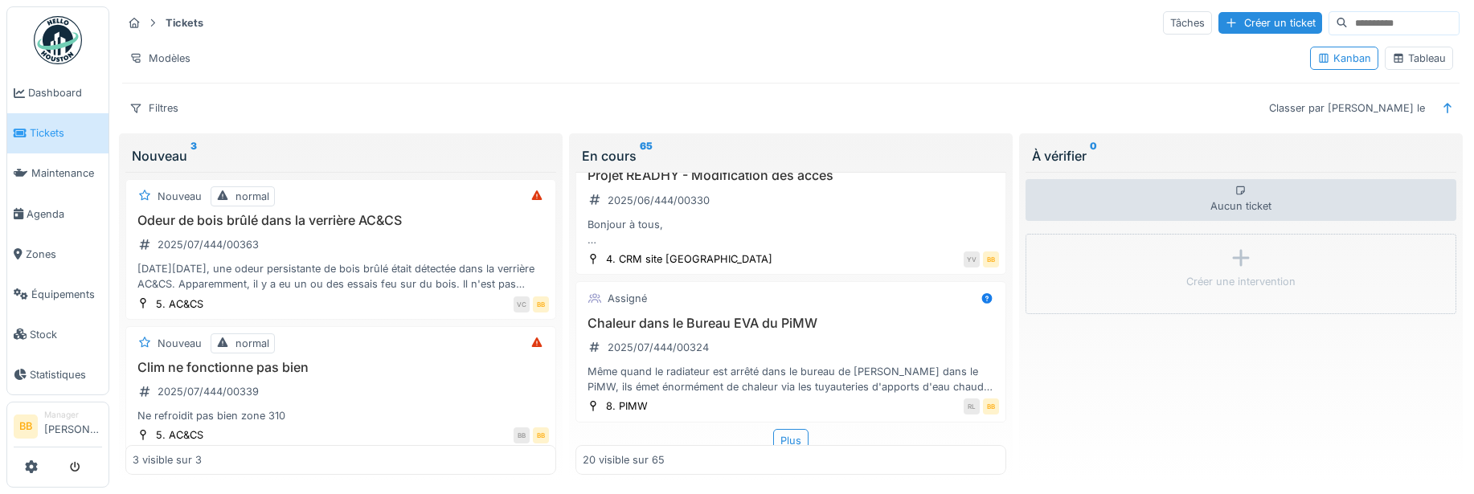
scroll to position [2660, 0]
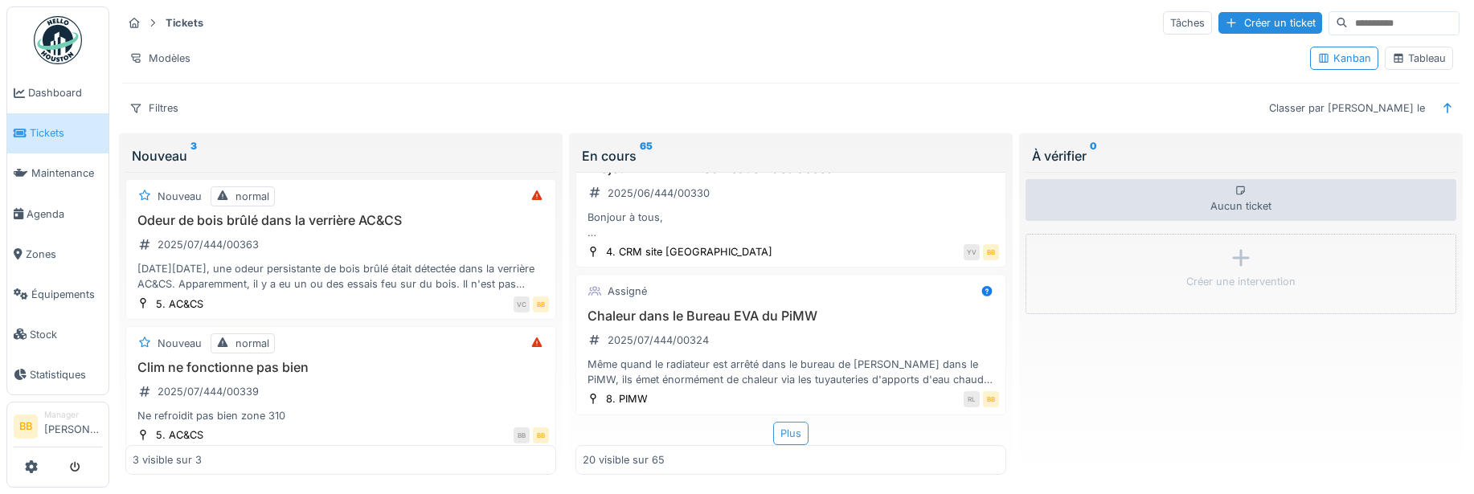
click at [787, 432] on div "Plus" at bounding box center [790, 433] width 35 height 23
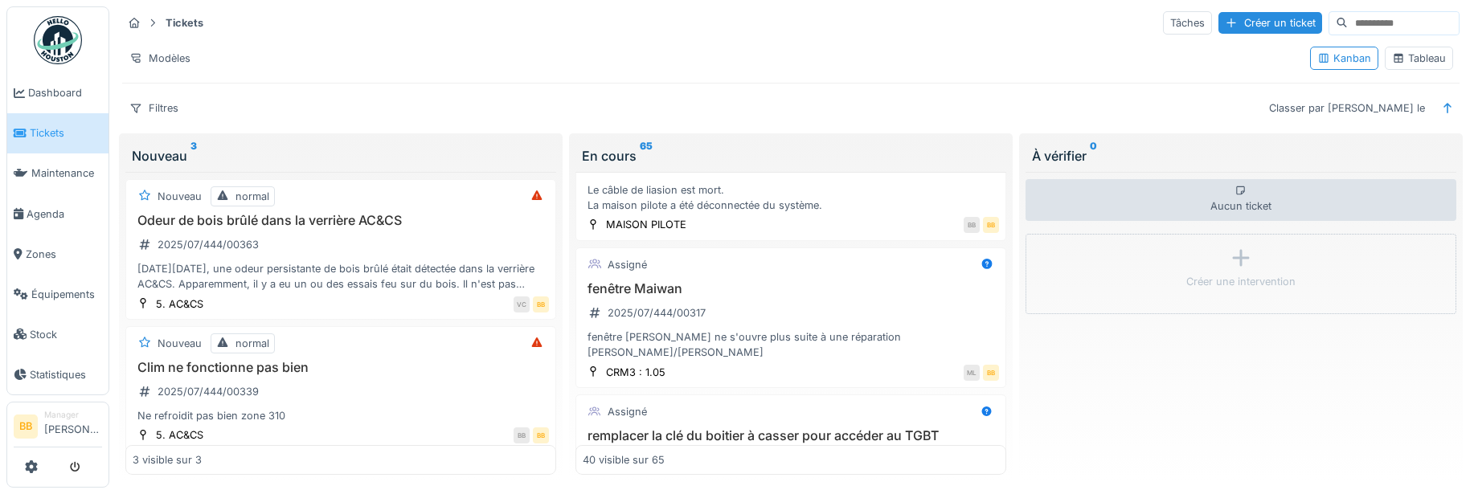
scroll to position [3062, 0]
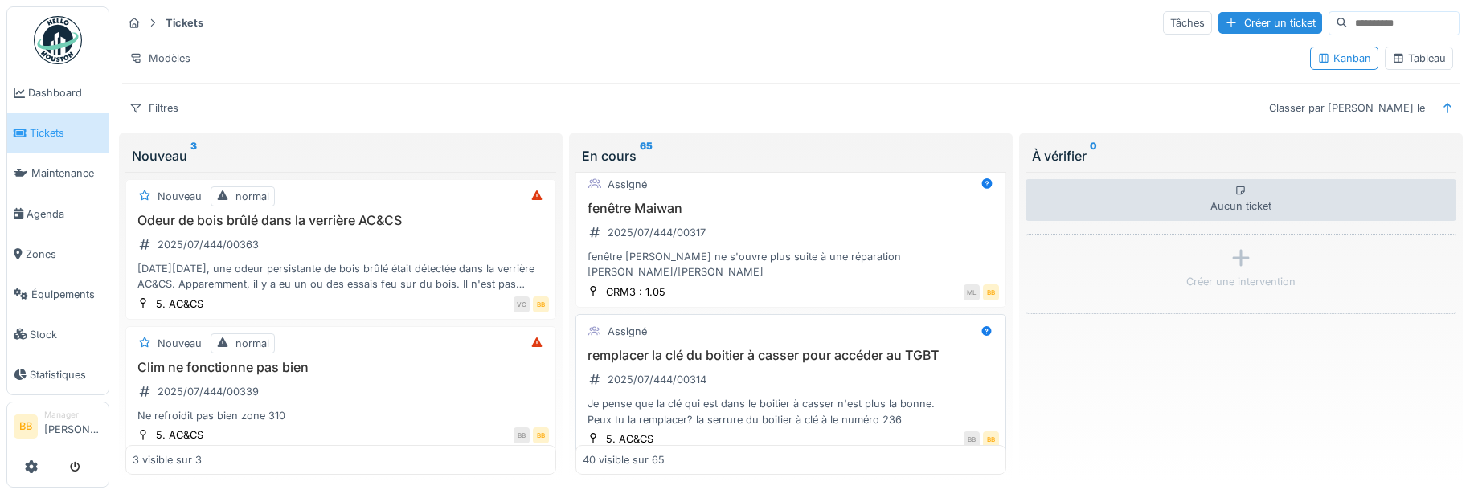
click at [788, 348] on h3 "remplacer la clé du boitier à casser pour accéder au TGBT" at bounding box center [791, 355] width 416 height 15
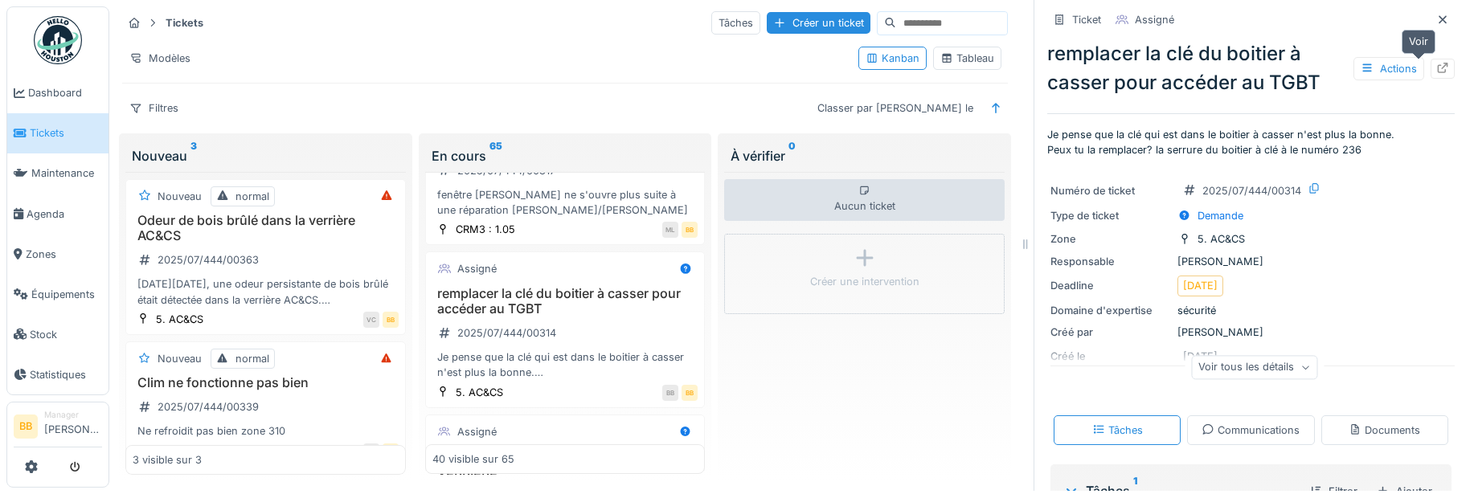
click at [1436, 61] on div at bounding box center [1442, 68] width 13 height 15
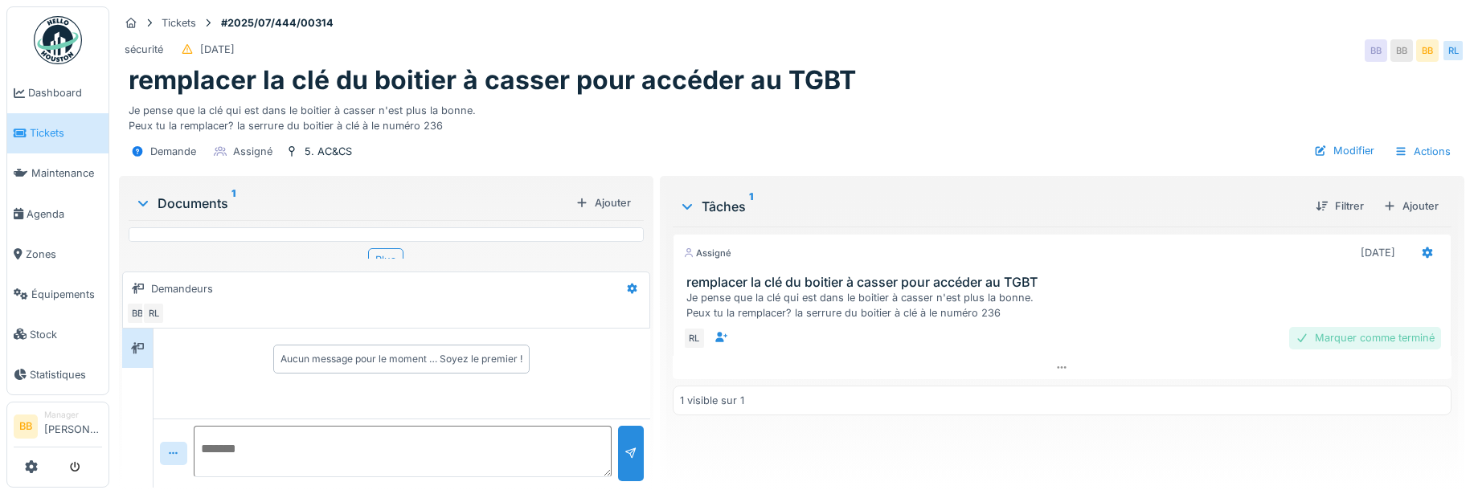
click at [1304, 337] on div "Marquer comme terminé" at bounding box center [1365, 338] width 152 height 22
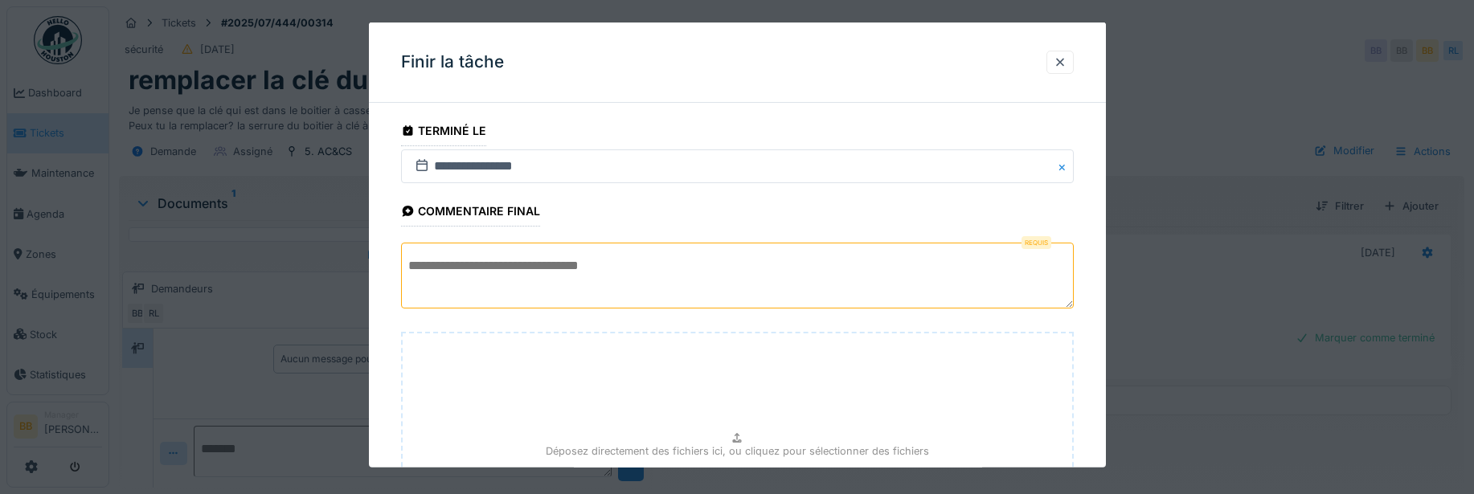
click at [797, 252] on textarea at bounding box center [737, 276] width 673 height 66
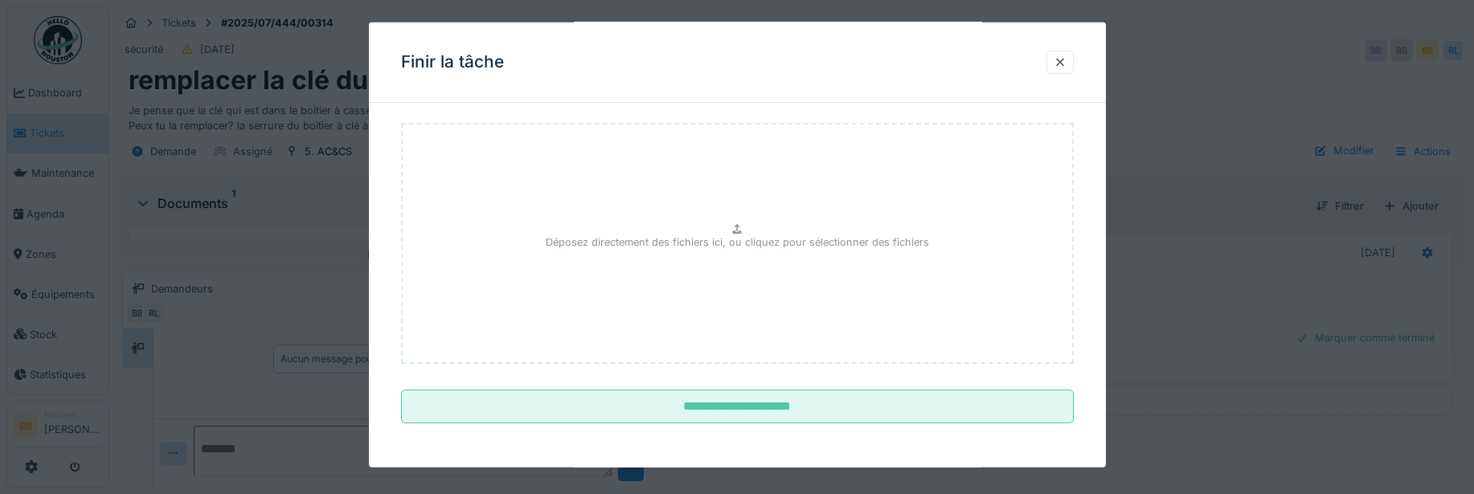
scroll to position [210, 0]
type textarea "**"
click at [817, 403] on input "**********" at bounding box center [737, 406] width 673 height 34
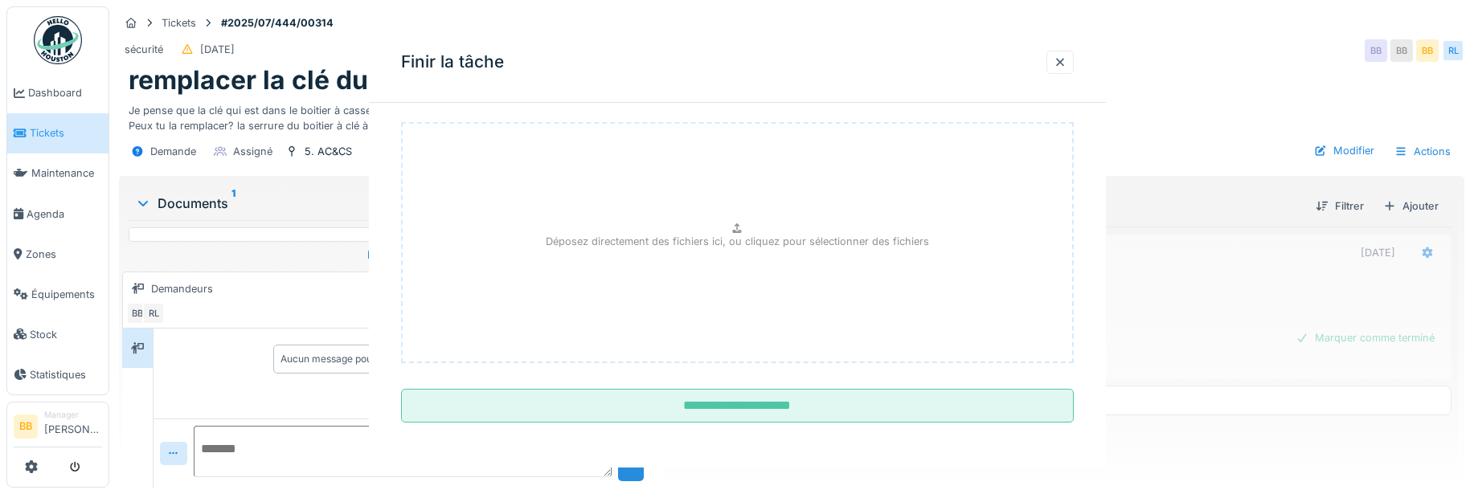
scroll to position [0, 0]
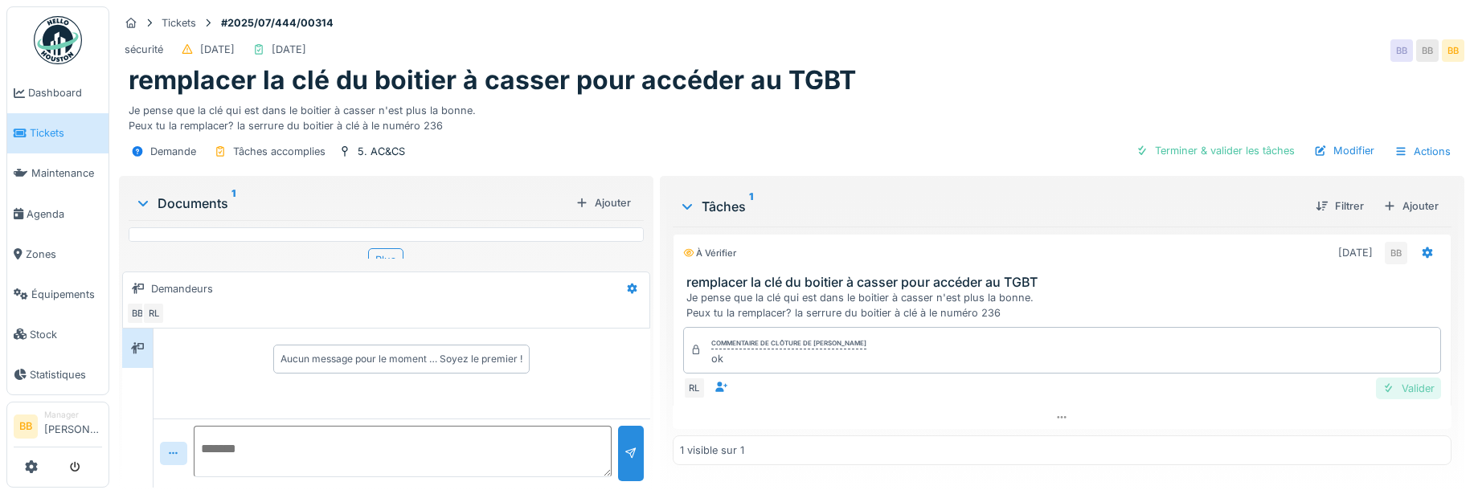
click at [1402, 393] on div "Valider" at bounding box center [1408, 389] width 65 height 22
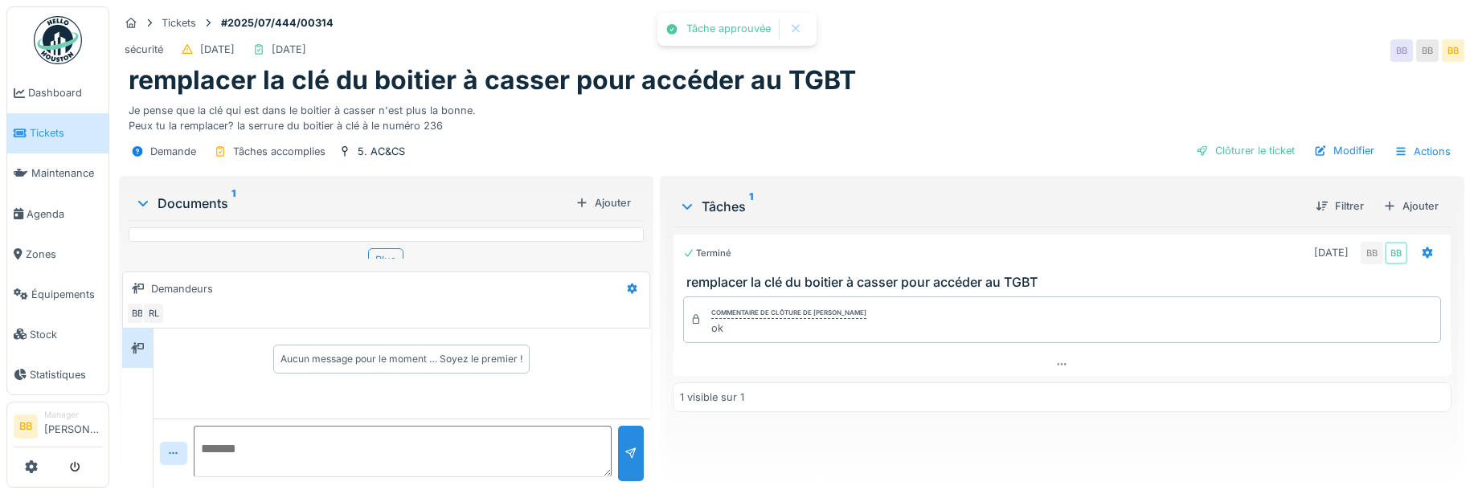
click at [1222, 148] on div "Clôturer le ticket" at bounding box center [1246, 151] width 112 height 22
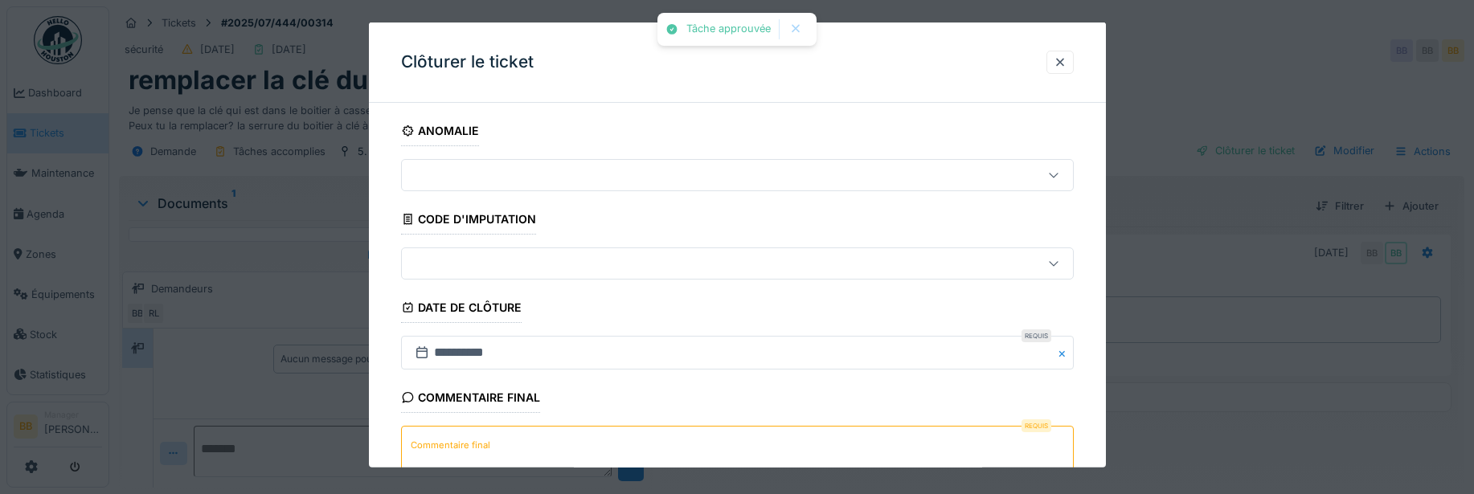
click at [514, 437] on textarea "Commentaire final" at bounding box center [737, 459] width 673 height 66
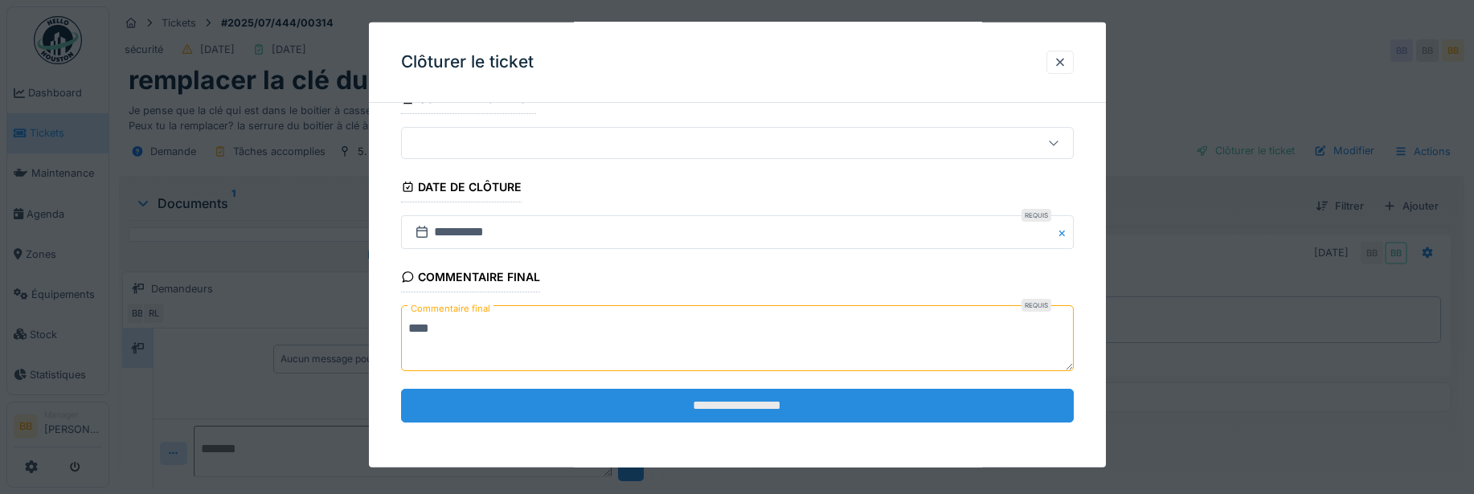
type textarea "****"
click at [522, 418] on input "**********" at bounding box center [737, 405] width 673 height 34
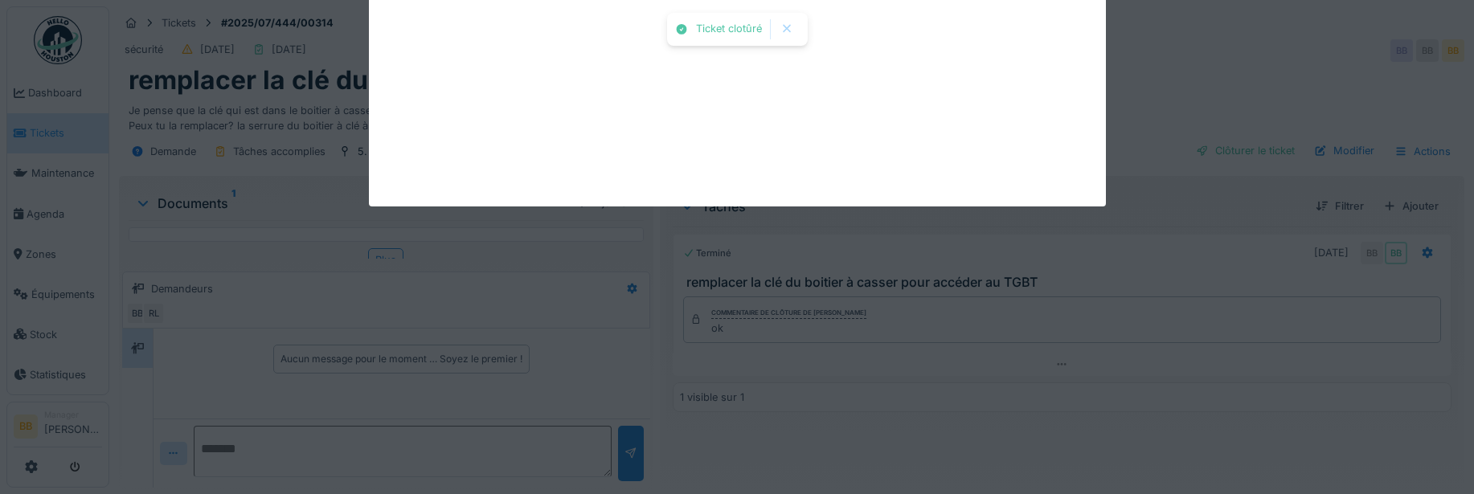
scroll to position [7, 0]
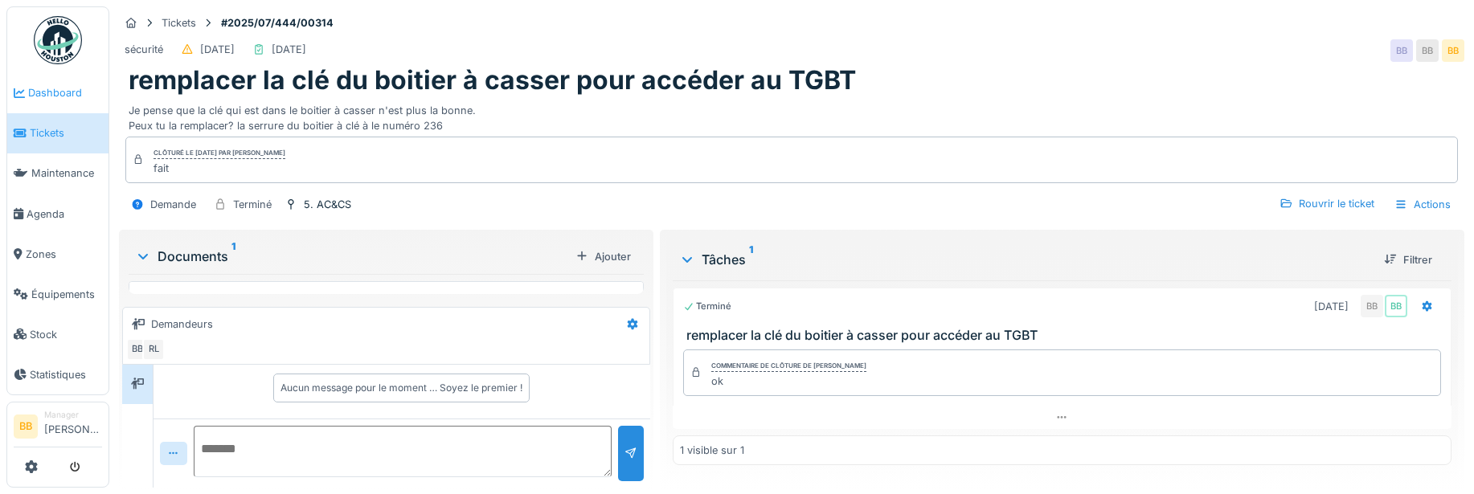
click at [74, 100] on span "Dashboard" at bounding box center [65, 92] width 74 height 15
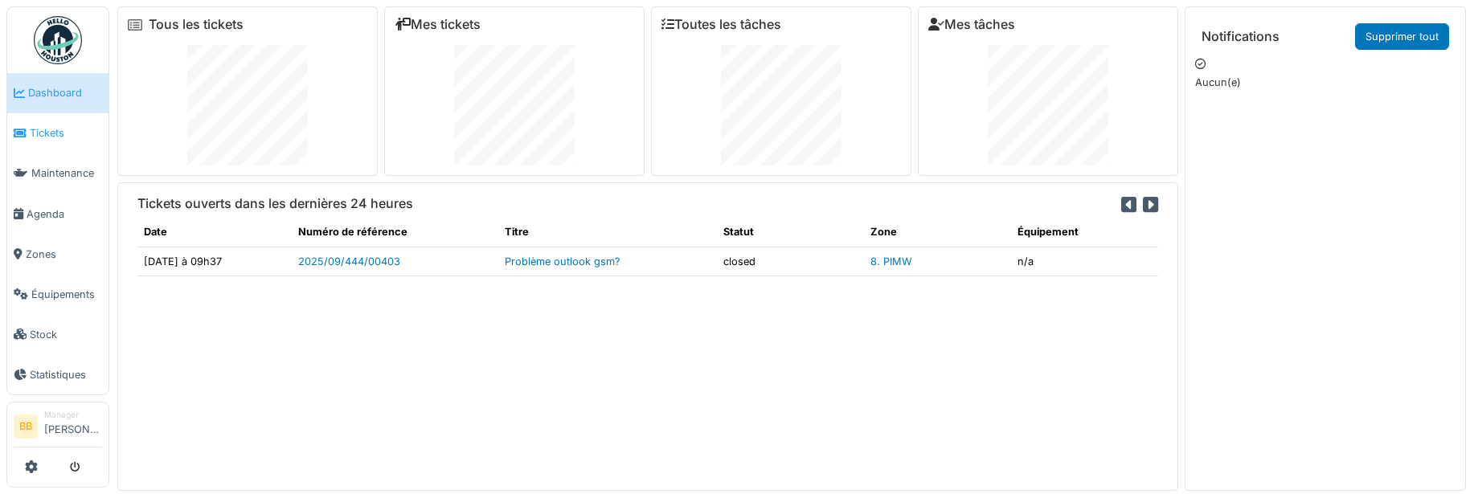
click at [94, 128] on span "Tickets" at bounding box center [66, 132] width 72 height 15
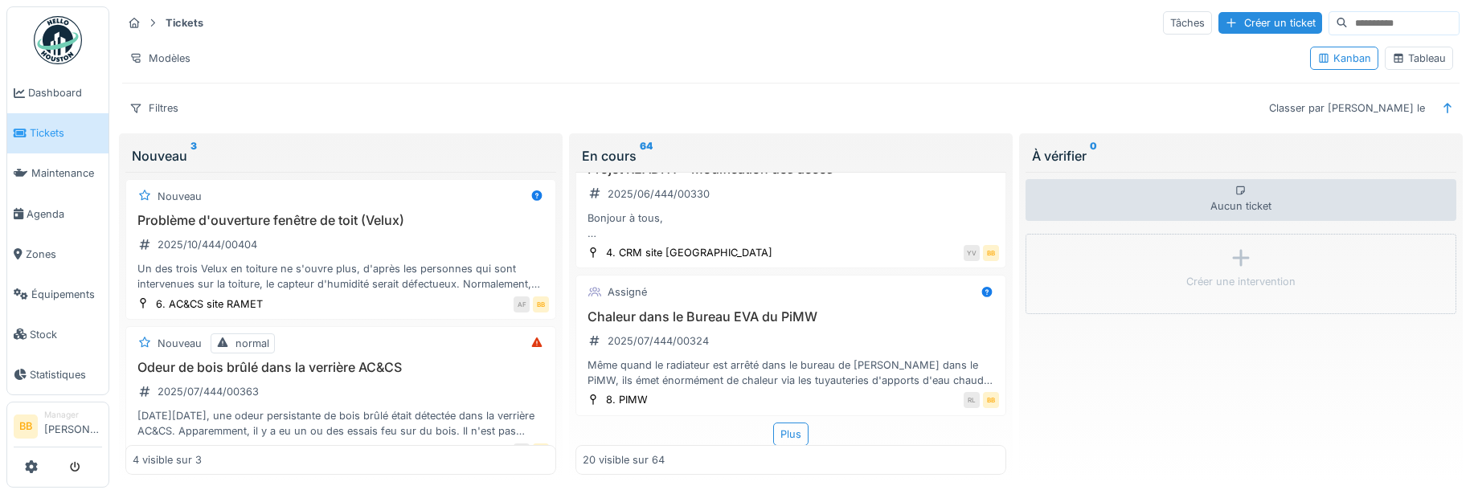
scroll to position [2660, 0]
click at [773, 422] on div "Plus" at bounding box center [790, 433] width 35 height 23
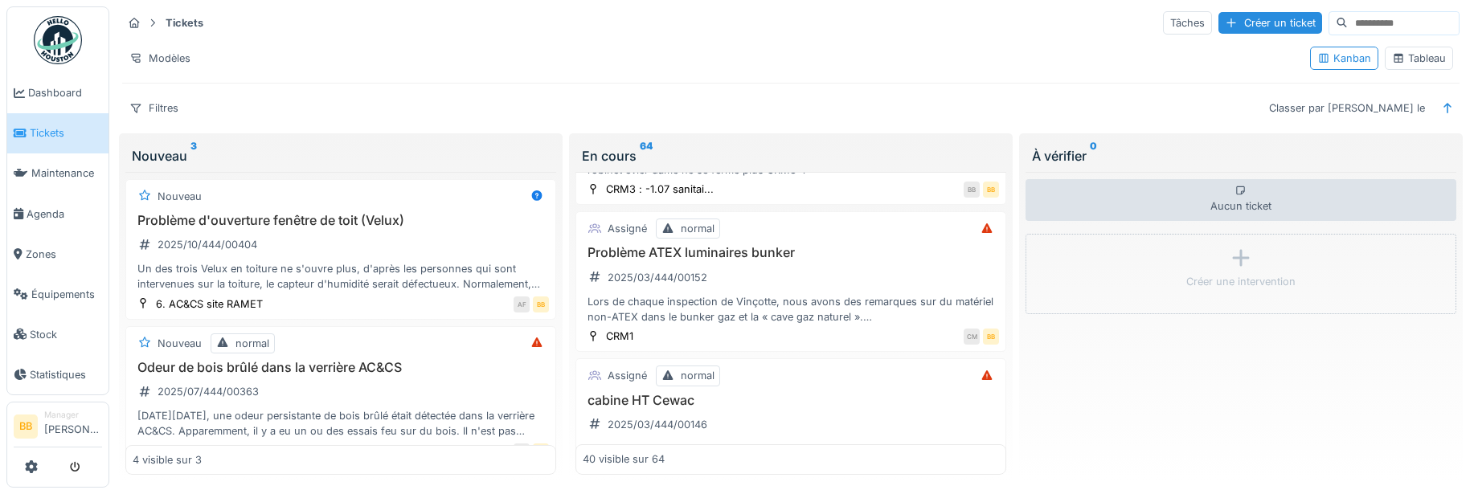
scroll to position [5526, 0]
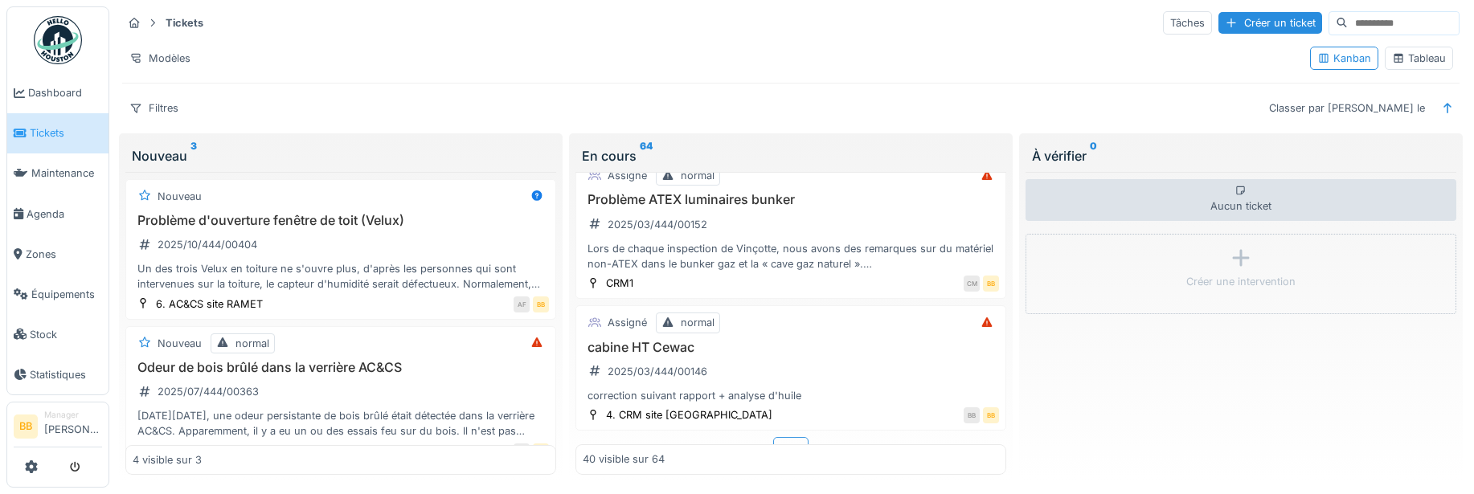
click at [782, 437] on div "Plus" at bounding box center [790, 448] width 35 height 23
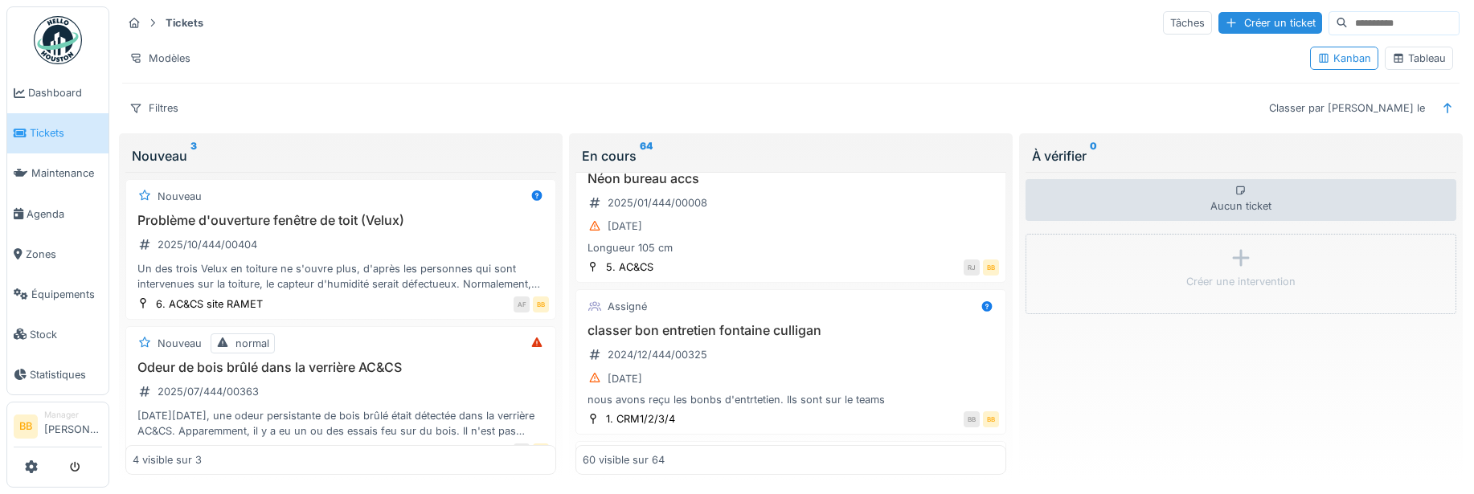
scroll to position [7053, 0]
